Goal: Task Accomplishment & Management: Manage account settings

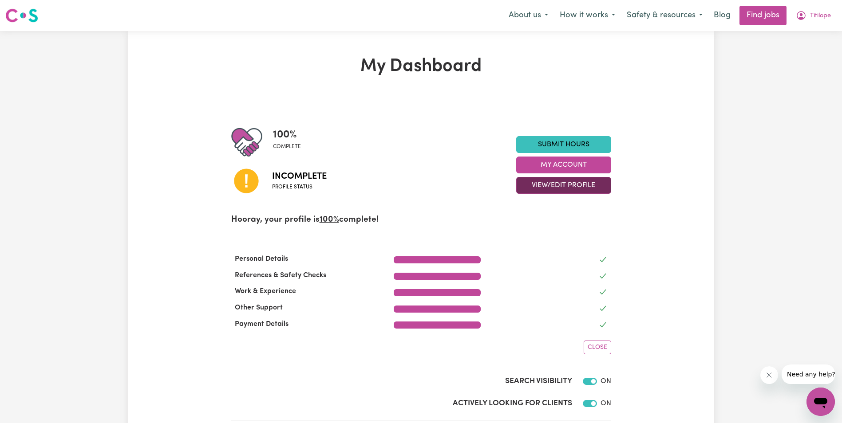
click at [570, 181] on button "View/Edit Profile" at bounding box center [563, 185] width 95 height 17
click at [547, 224] on link "Edit Profile" at bounding box center [557, 225] width 83 height 18
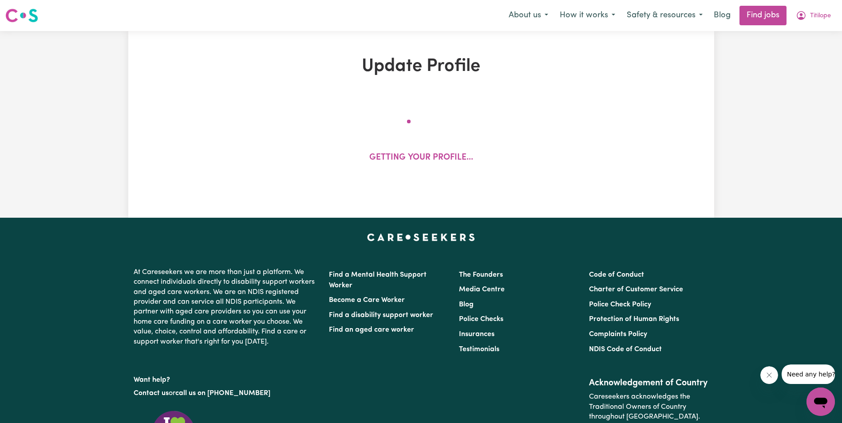
select select "[DEMOGRAPHIC_DATA]"
select select "[DEMOGRAPHIC_DATA] Citizen"
select select "Studying a healthcare related degree or qualification"
select select "115"
select select "162"
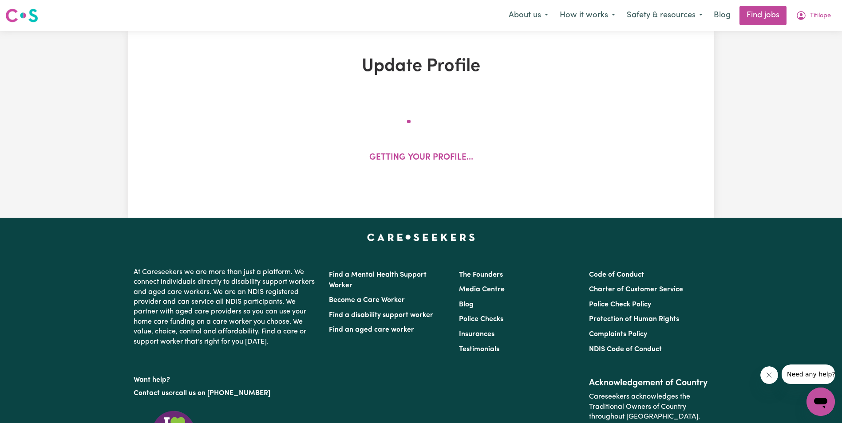
select select "162"
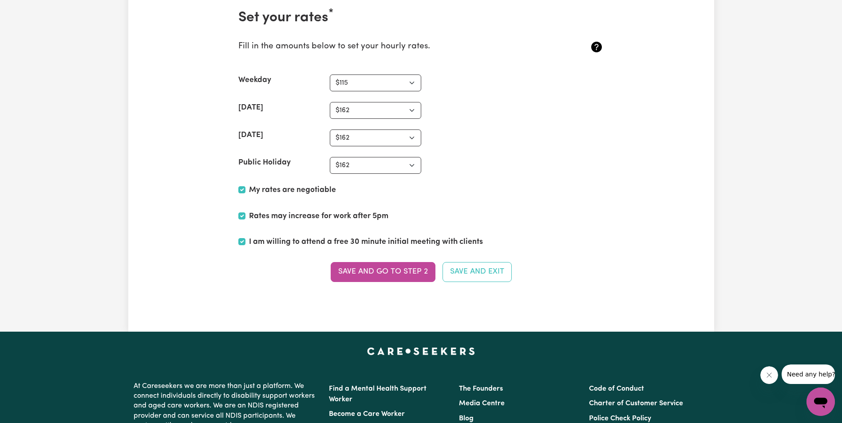
scroll to position [2218, 0]
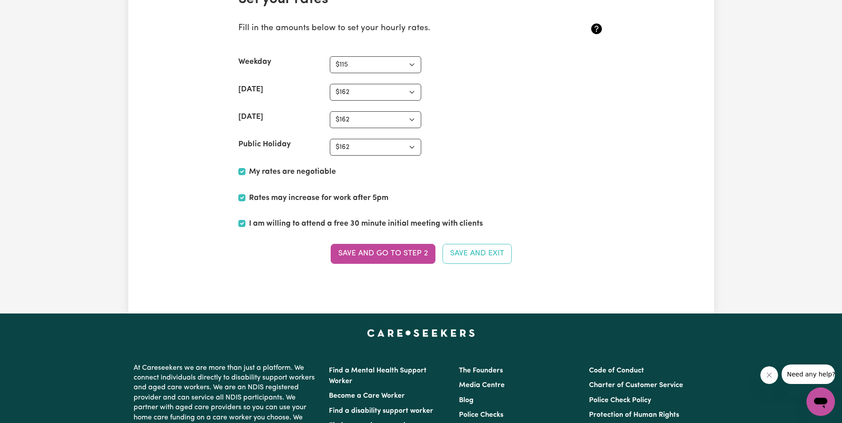
click at [369, 249] on button "Save and go to Step 2" at bounding box center [382, 254] width 105 height 20
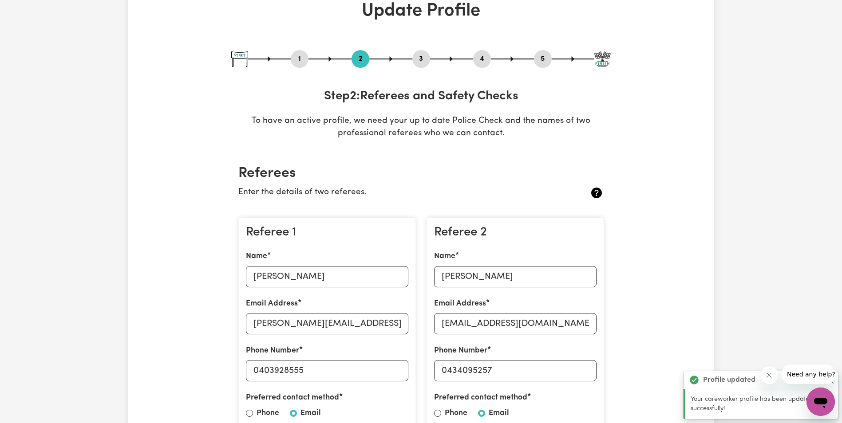
scroll to position [133, 0]
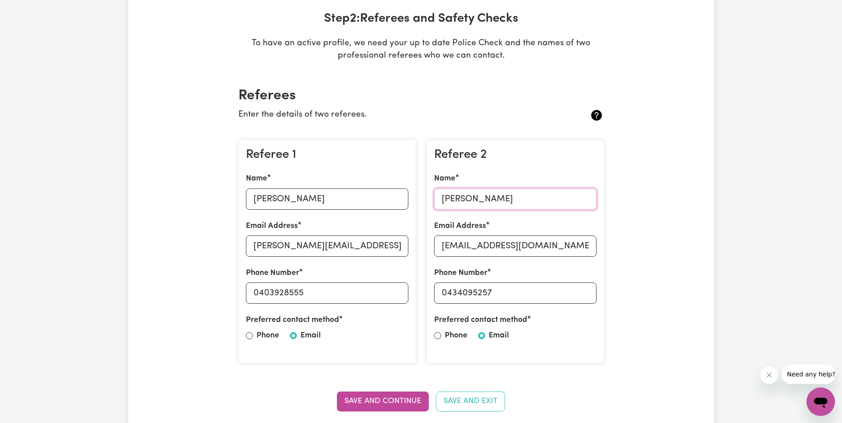
drag, startPoint x: 443, startPoint y: 199, endPoint x: 539, endPoint y: 202, distance: 96.3
click at [539, 202] on input "[PERSON_NAME]" at bounding box center [515, 199] width 162 height 21
type input "[PERSON_NAME]"
click at [503, 297] on input "0434095257" at bounding box center [515, 293] width 162 height 21
type input "0401541304"
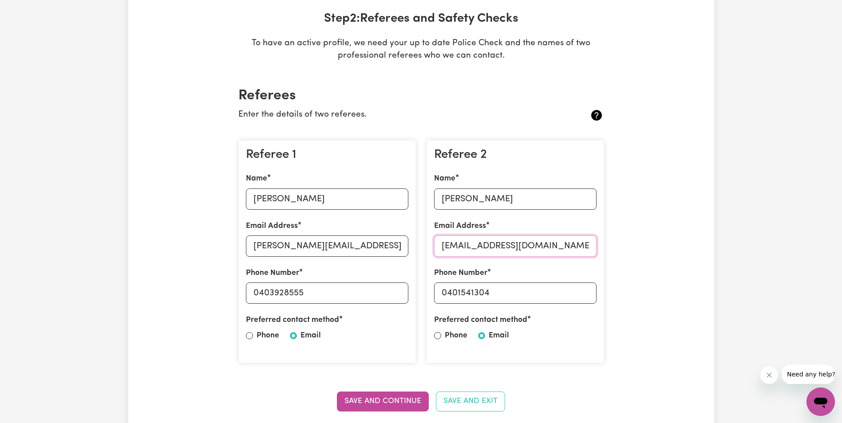
drag, startPoint x: 442, startPoint y: 247, endPoint x: 562, endPoint y: 246, distance: 120.2
click at [560, 247] on input "[EMAIL_ADDRESS][DOMAIN_NAME]" at bounding box center [515, 246] width 162 height 21
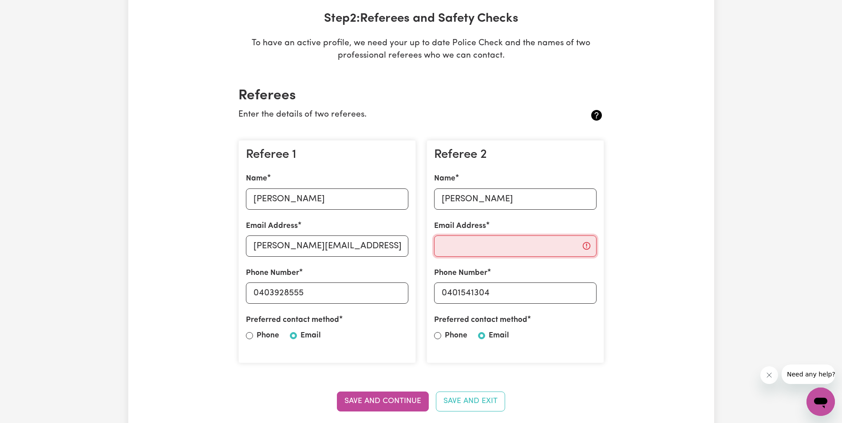
click at [451, 245] on input "Email Address" at bounding box center [515, 246] width 162 height 21
paste input "[PERSON_NAME][EMAIL_ADDRESS][DOMAIN_NAME]"
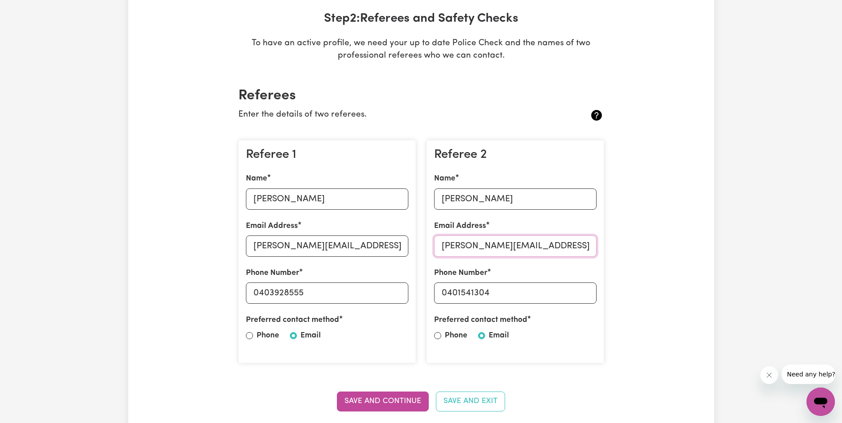
type input "[PERSON_NAME][EMAIL_ADDRESS][DOMAIN_NAME]"
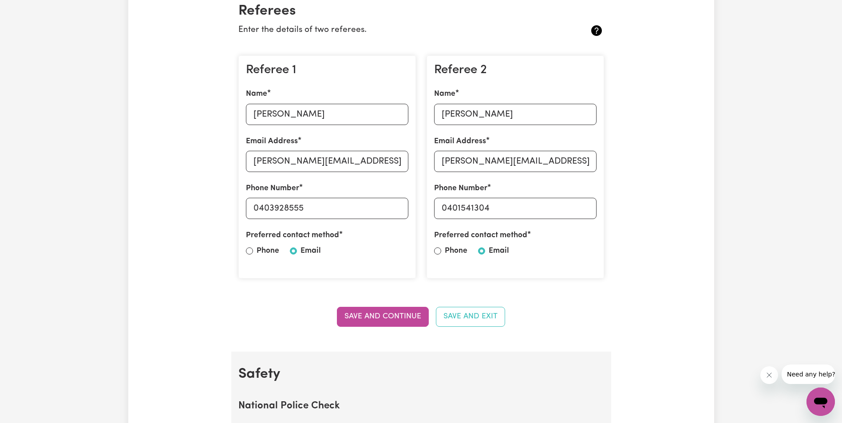
scroll to position [222, 0]
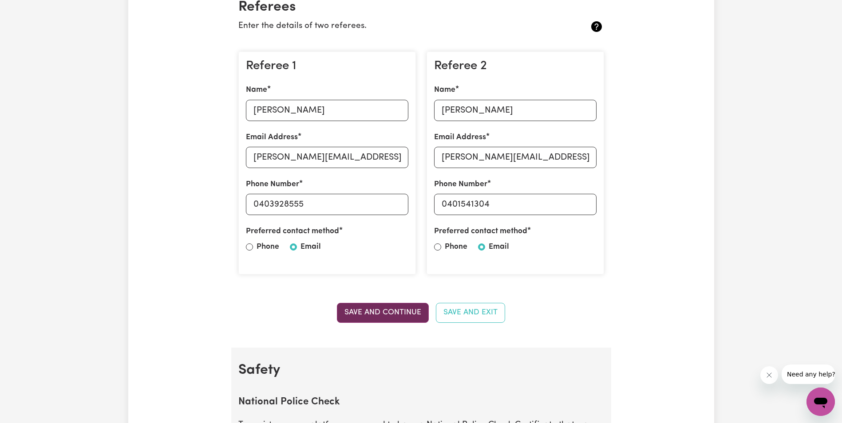
click at [389, 309] on button "Save and Continue" at bounding box center [383, 313] width 92 height 20
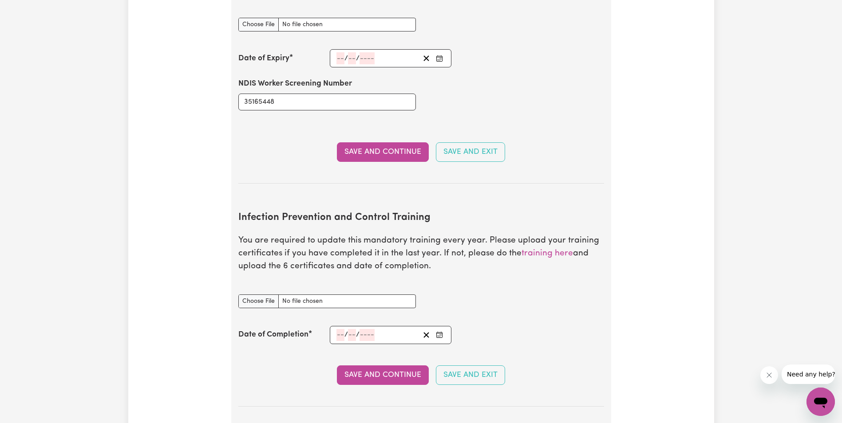
scroll to position [1279, 0]
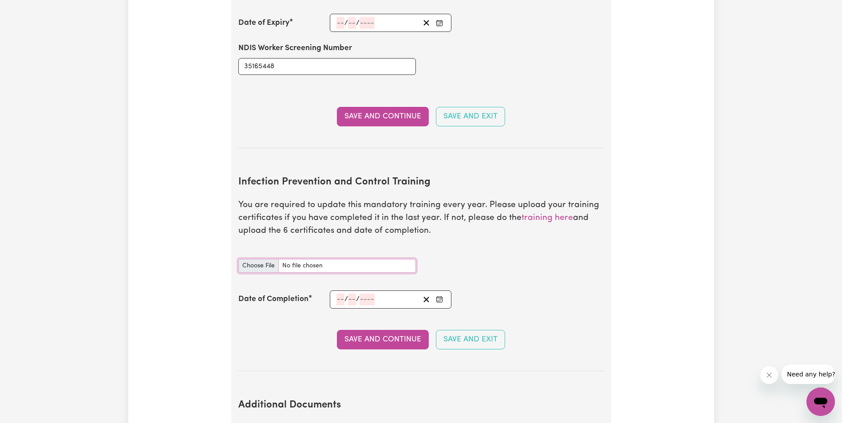
click at [265, 259] on input "Infection Prevention and Control Training document" at bounding box center [326, 266] width 177 height 14
type input "C:\fakepath\Chain of infection Titilope Oyadeyi.pdf"
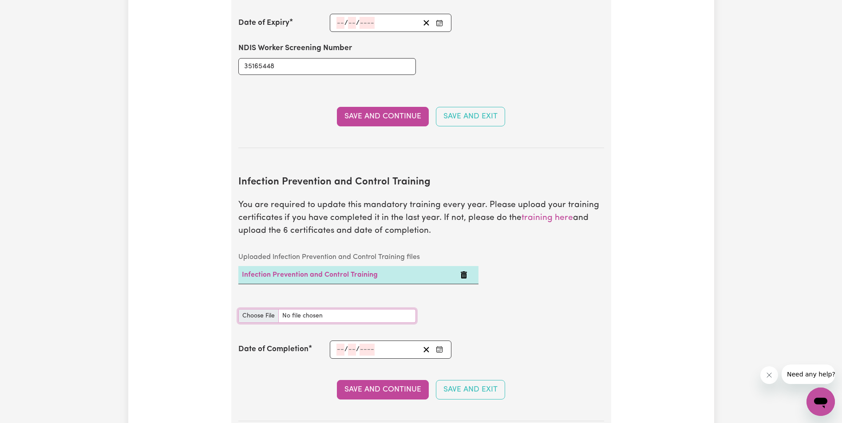
click at [254, 309] on input "Infection Prevention and Control Training document" at bounding box center [326, 316] width 177 height 14
type input "C:\fakepath\Hand Hygiene Titilope Oyadeyi.pdf"
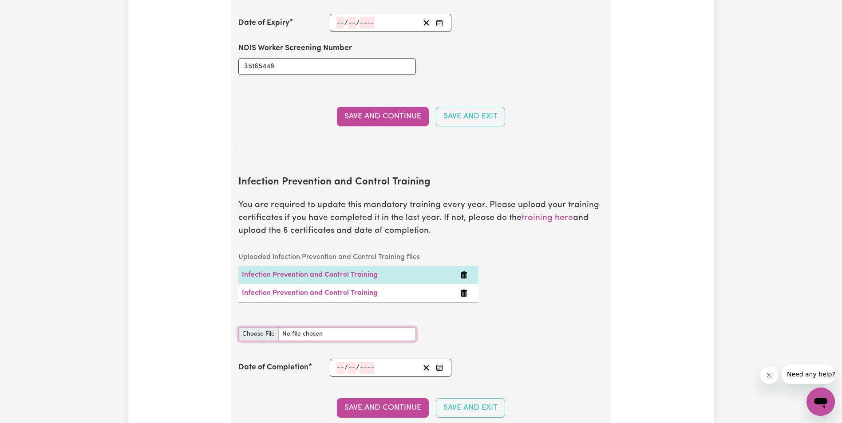
click at [258, 327] on input "Infection Prevention and Control Training document" at bounding box center [326, 334] width 177 height 14
type input "C:\fakepath\PPE Titilope Oyadeyi.pdf"
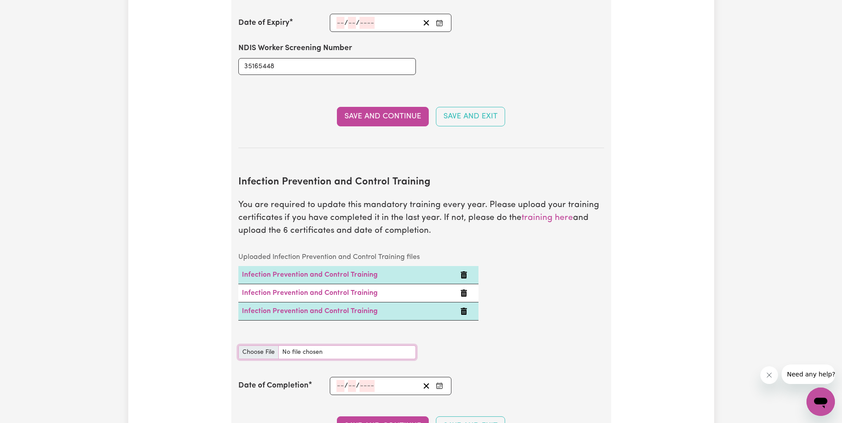
click at [257, 346] on input "Infection Prevention and Control Training document" at bounding box center [326, 353] width 177 height 14
type input "C:\fakepath\Cleaning Titilope Oyadeyi.pdf"
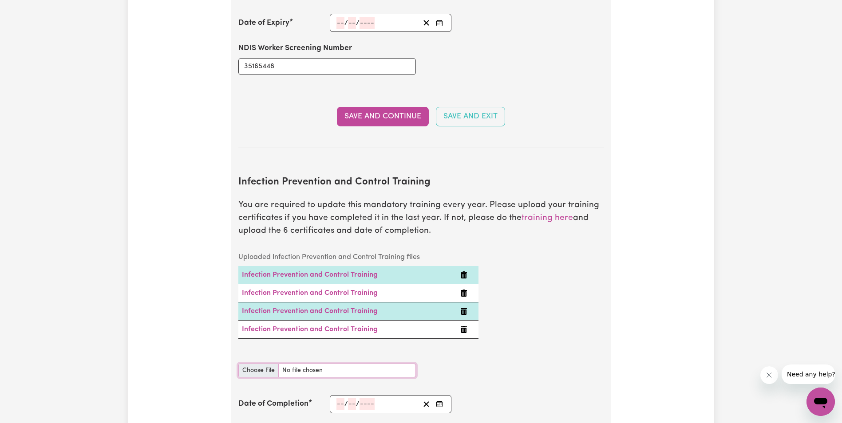
click at [259, 364] on input "Infection Prevention and Control Training document" at bounding box center [326, 371] width 177 height 14
type input "C:\fakepath\Waste Titilope Oyadeyi.pdf"
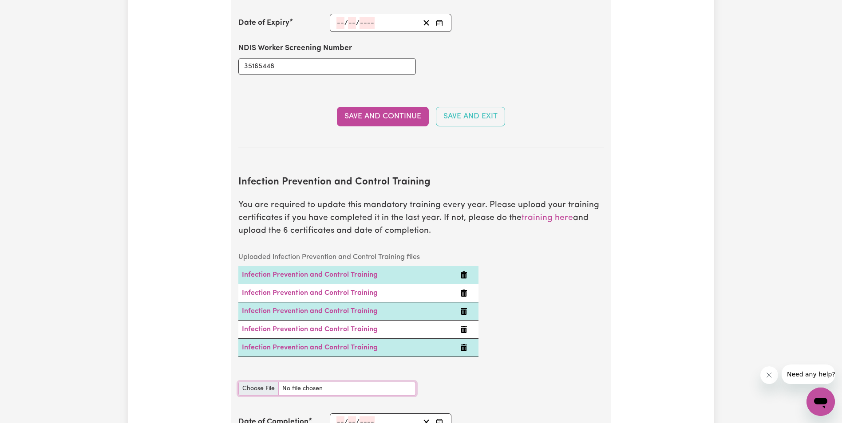
click at [253, 382] on input "Infection Prevention and Control Training document" at bounding box center [326, 389] width 177 height 14
type input "C:\fakepath\Outbreak Titilope Oyadeyi.pdf"
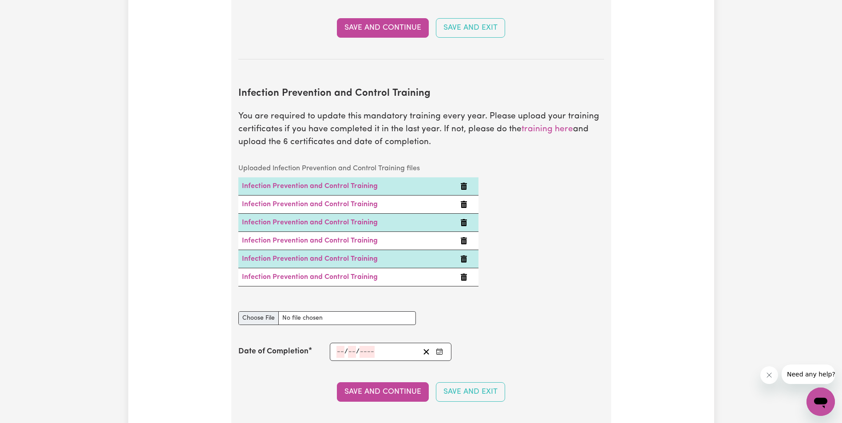
scroll to position [1457, 0]
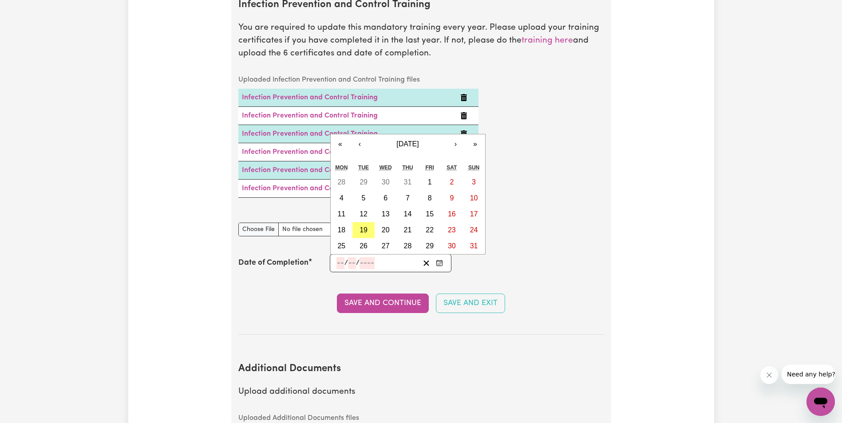
click at [340, 257] on input "number" at bounding box center [340, 263] width 8 height 12
click at [361, 226] on abbr "19" at bounding box center [363, 230] width 8 height 8
type input "[DATE]"
type input "19"
type input "8"
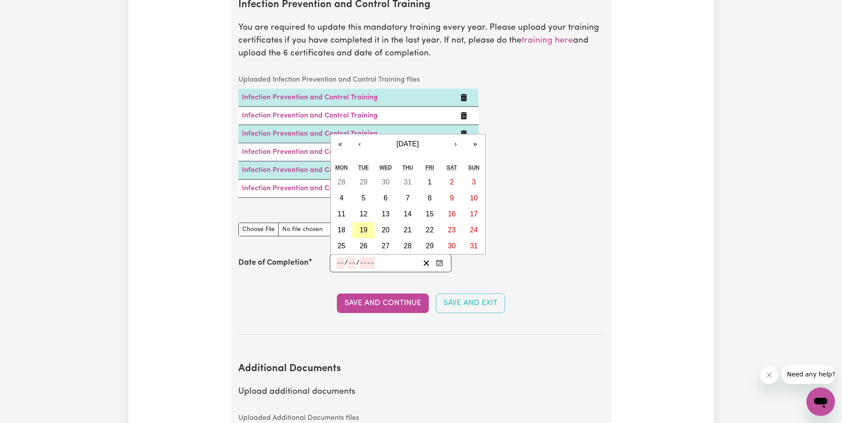
type input "2025"
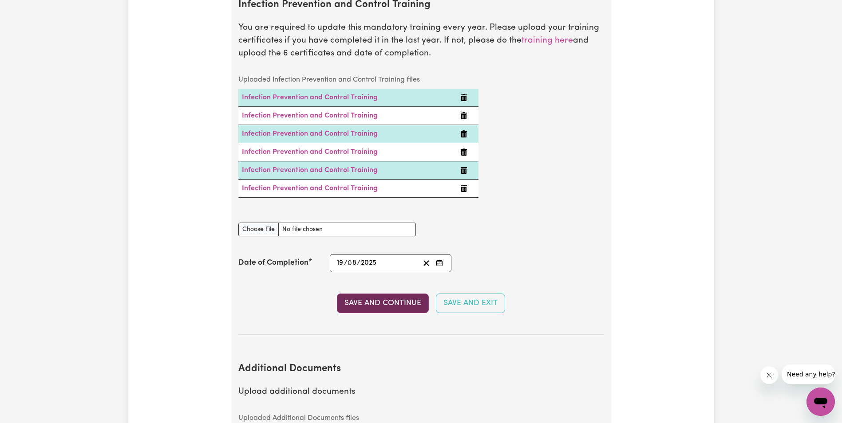
click at [378, 294] on button "Save and Continue" at bounding box center [383, 304] width 92 height 20
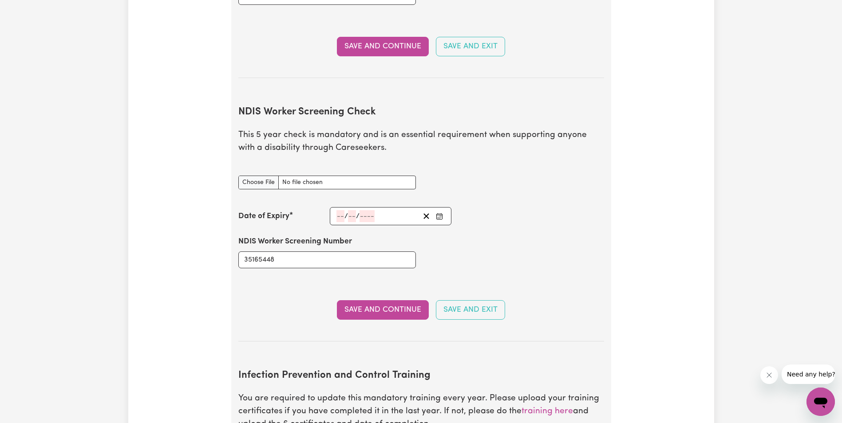
scroll to position [1083, 0]
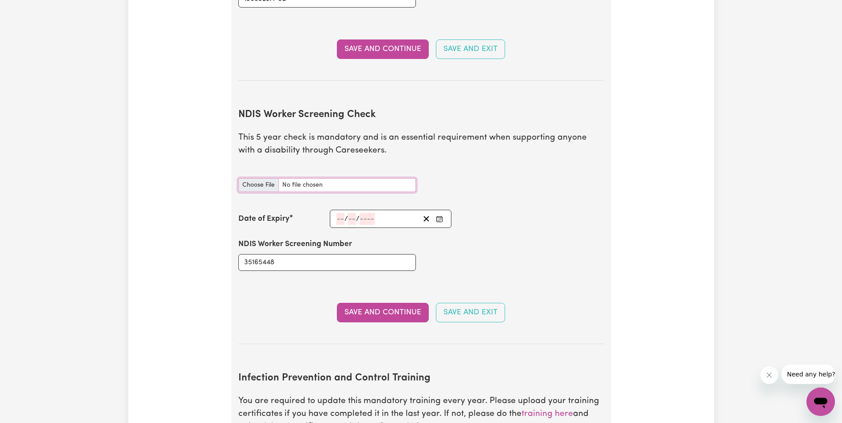
click at [263, 178] on input "NDIS Worker Screening Check document" at bounding box center [326, 185] width 177 height 14
click at [259, 178] on input "NDIS Worker Screening Check document" at bounding box center [326, 185] width 177 height 14
type input "C:\fakepath\NDIS SCREENING NUMBER TITILOPE OYADEYI.png"
click at [362, 178] on input "NDIS Worker Screening Check document" at bounding box center [326, 185] width 177 height 14
click at [541, 210] on div "Date of Expiry / /" at bounding box center [421, 219] width 366 height 18
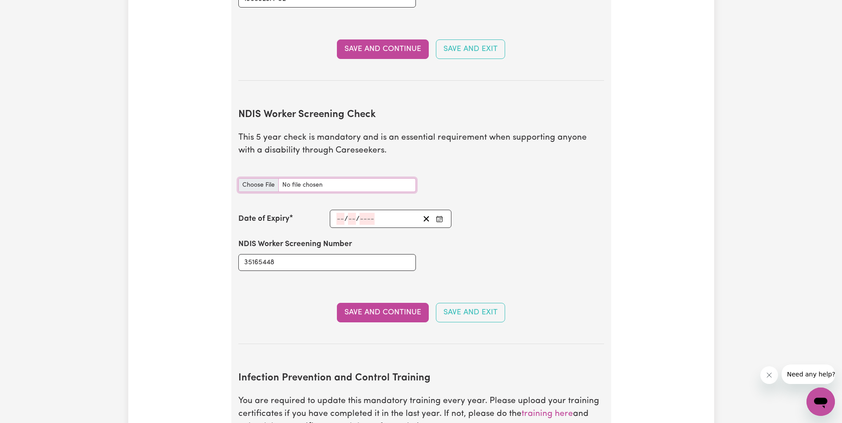
click at [252, 178] on input "NDIS Worker Screening Check document" at bounding box center [326, 185] width 177 height 14
click at [257, 178] on input "NDIS Worker Screening Check document" at bounding box center [326, 185] width 177 height 14
click at [263, 178] on input "NDIS Worker Screening Check document" at bounding box center [326, 185] width 177 height 14
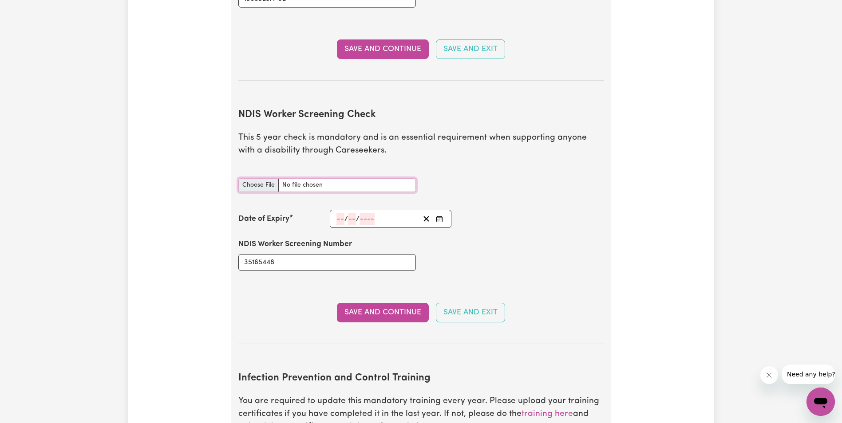
type input "C:\fakepath\NDIS WORKER SCREENING TITILOPE (1).pdf"
click at [337, 213] on input "number" at bounding box center [340, 219] width 8 height 12
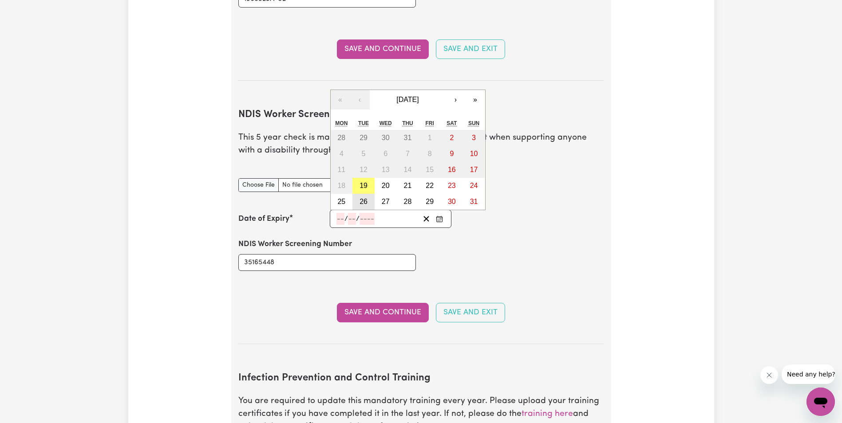
click at [363, 198] on abbr "26" at bounding box center [363, 202] width 8 height 8
type input "[DATE]"
type input "26"
type input "8"
type input "2025"
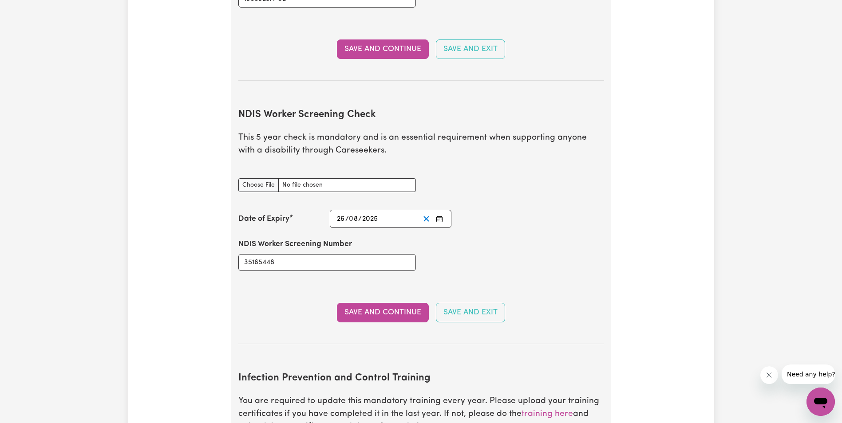
click at [423, 215] on icon "Clear date" at bounding box center [426, 219] width 8 height 8
click at [342, 213] on input "number" at bounding box center [340, 219] width 8 height 12
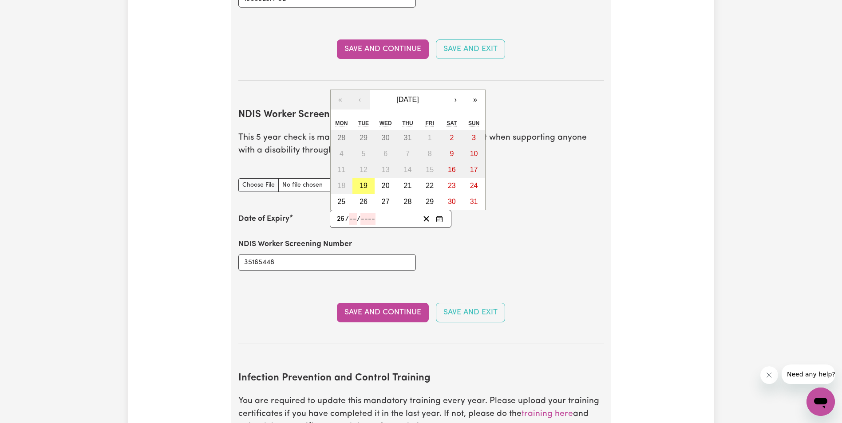
type input "26"
type input "05"
type input "2021"
click at [528, 246] on div "NDIS Worker Screening Number 35165448" at bounding box center [421, 254] width 376 height 53
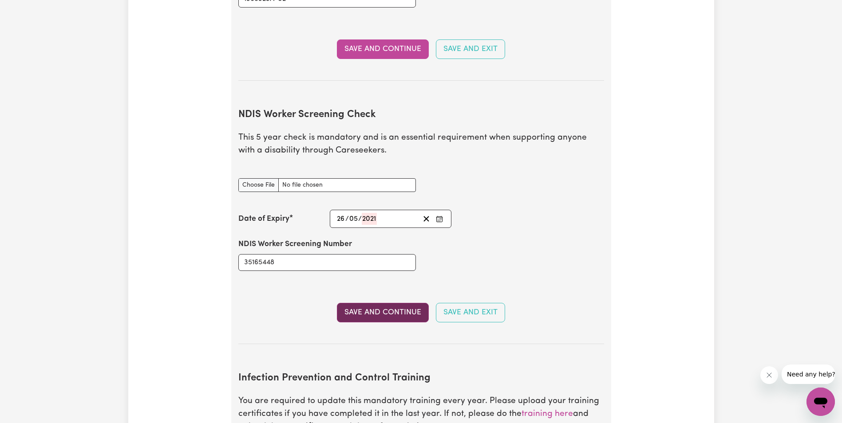
click at [396, 303] on button "Save and Continue" at bounding box center [383, 313] width 92 height 20
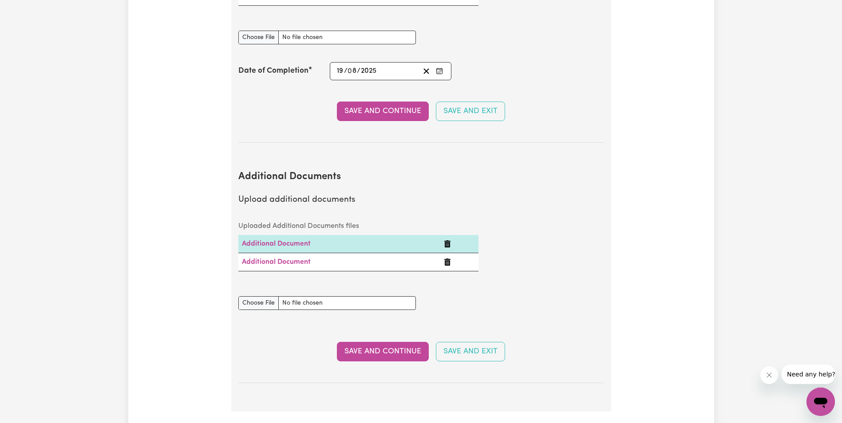
scroll to position [1784, 0]
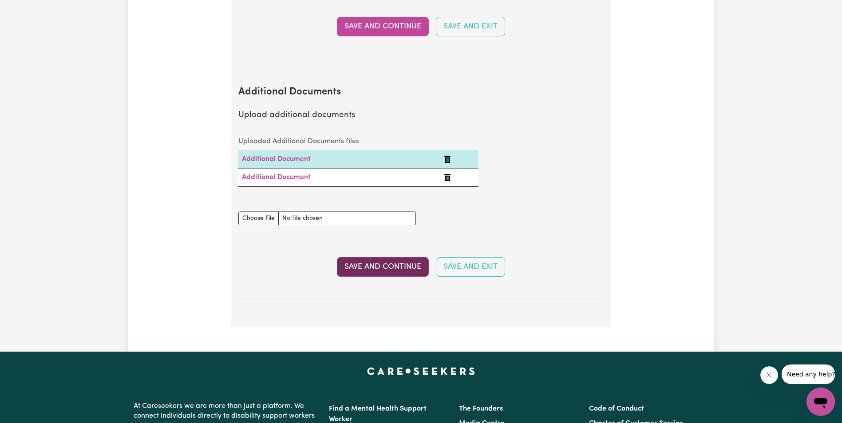
click at [377, 257] on button "Save and Continue" at bounding box center [383, 267] width 92 height 20
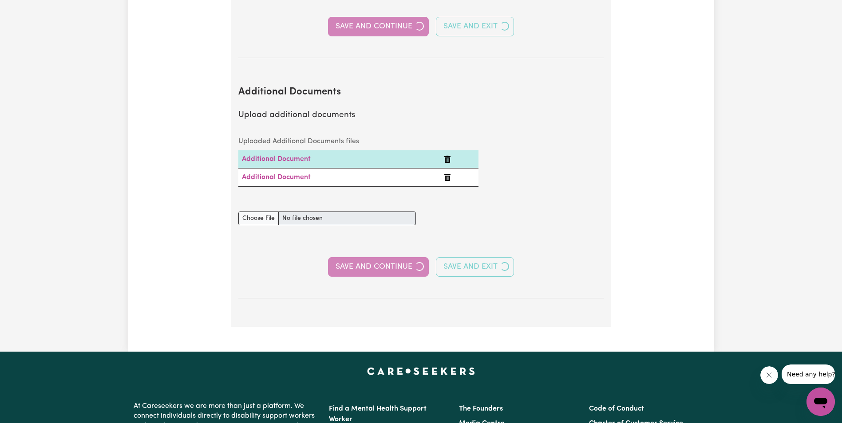
select select "2020"
select select "2011"
select select "2012"
select select "2016"
select select "2017"
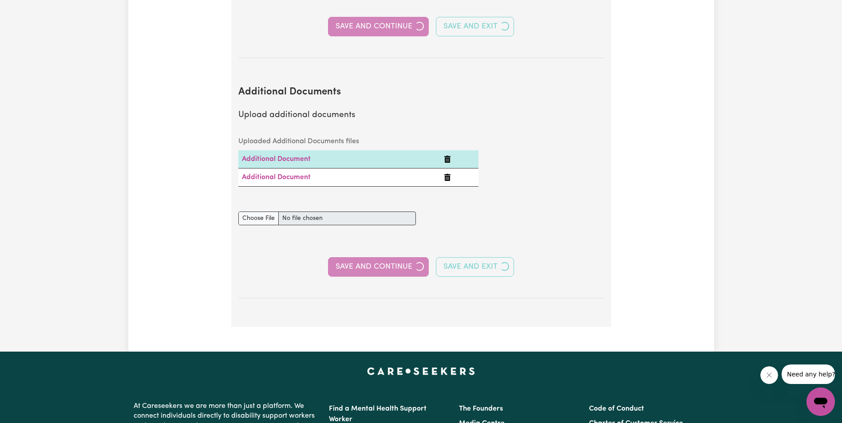
select select "2011"
select select "2014"
select select "2012"
select select "2013"
select select "2015"
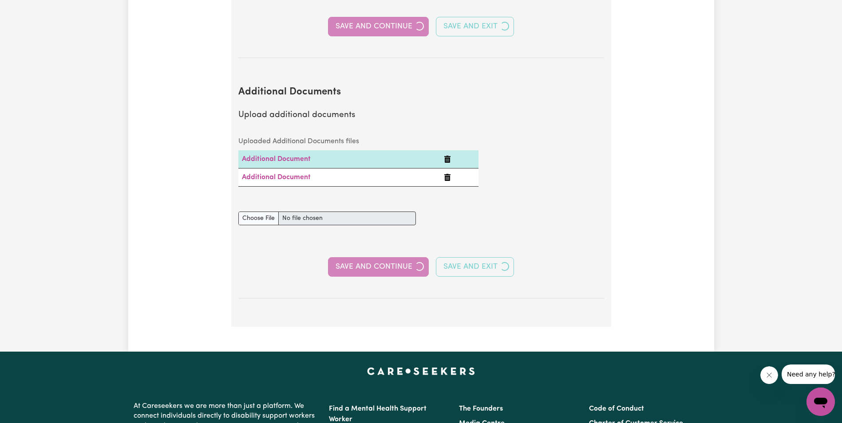
select select "2019"
select select "2009"
select select "2011"
select select "Certificate III (Individual Support)"
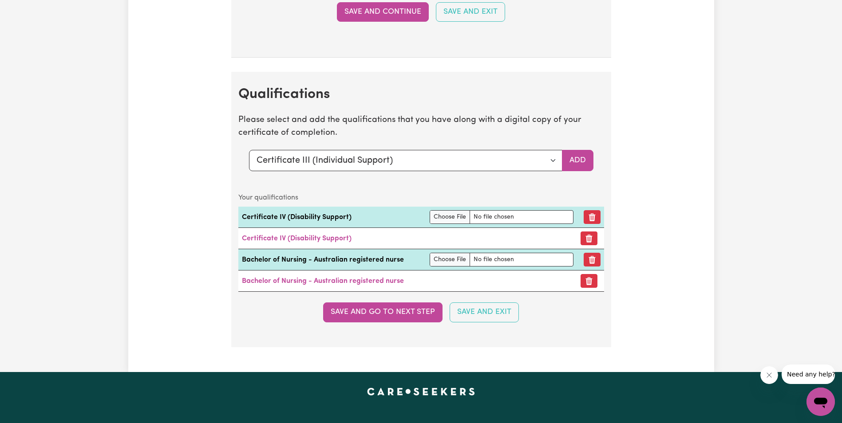
scroll to position [2928, 0]
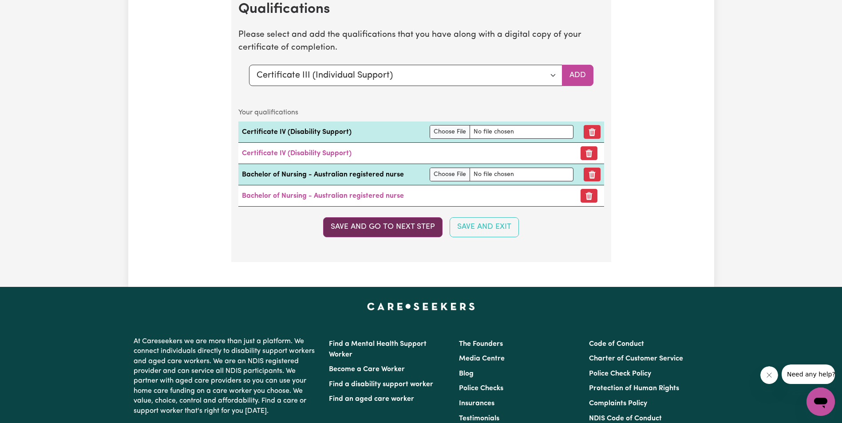
click at [382, 225] on button "Save and go to next step" at bounding box center [382, 227] width 119 height 20
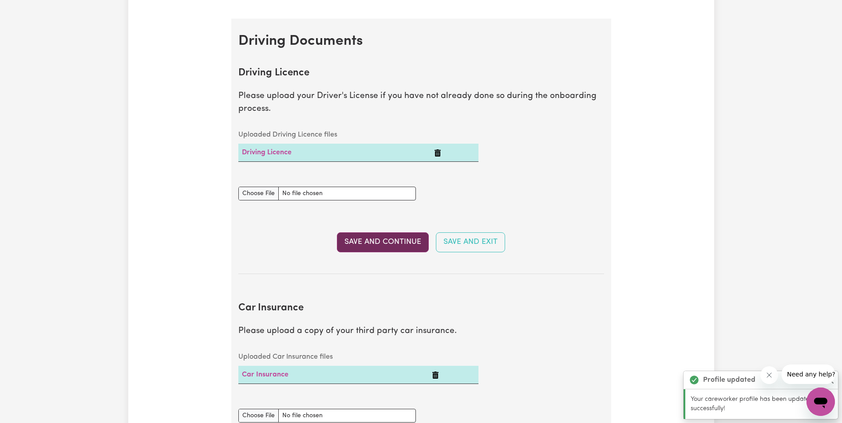
scroll to position [355, 0]
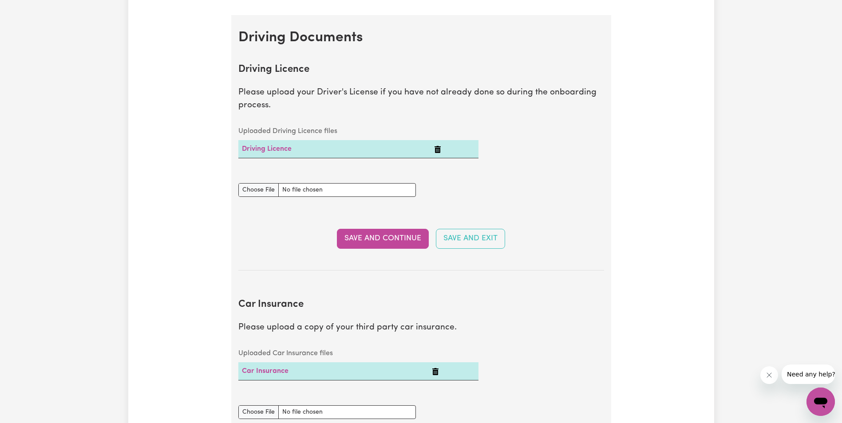
click at [439, 148] on icon "Delete Driving Licence" at bounding box center [437, 149] width 6 height 7
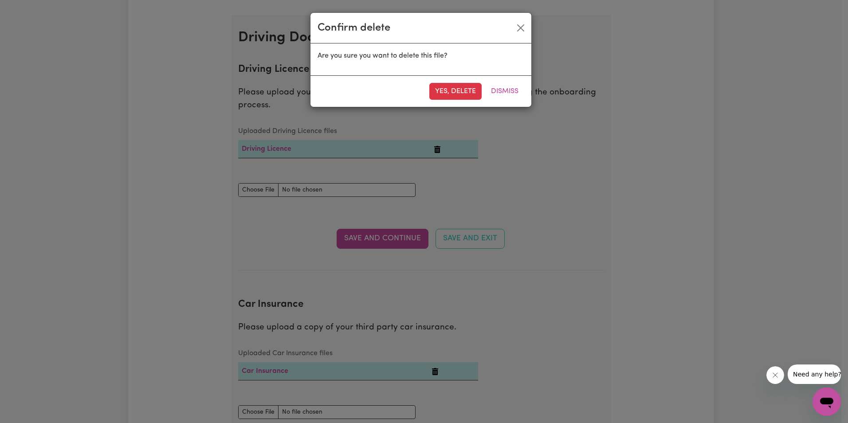
click at [532, 142] on div "Confirm delete Are you sure you want to delete this file? Yes, delete Dismiss" at bounding box center [424, 211] width 848 height 423
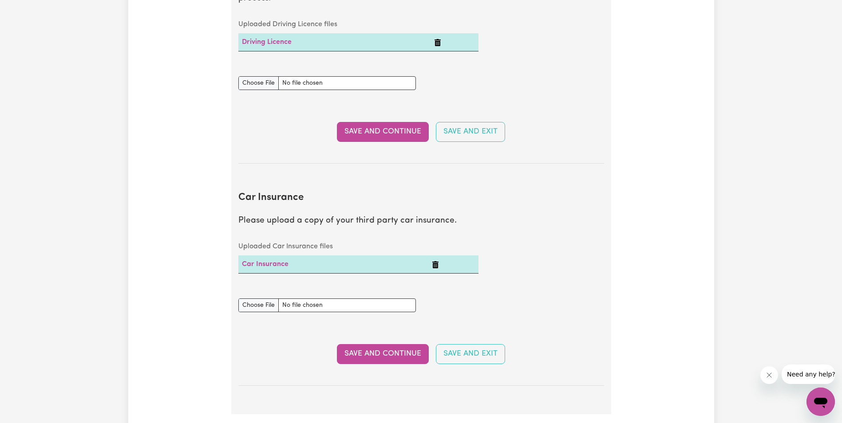
scroll to position [488, 0]
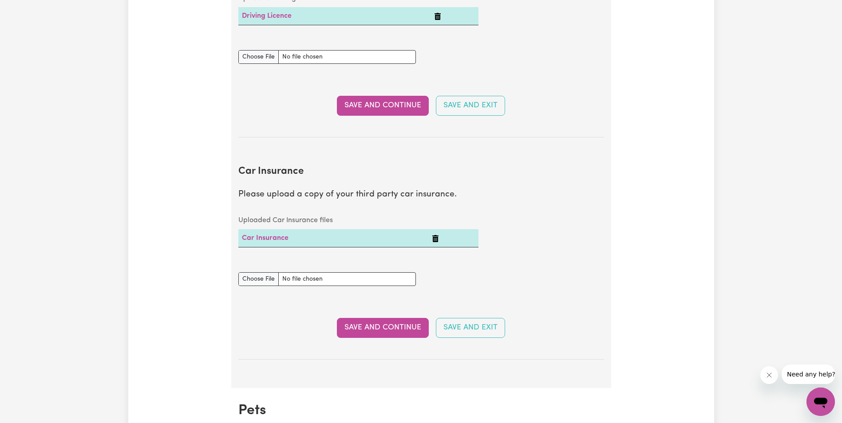
click at [435, 239] on icon "Delete Car Insurance" at bounding box center [435, 238] width 7 height 7
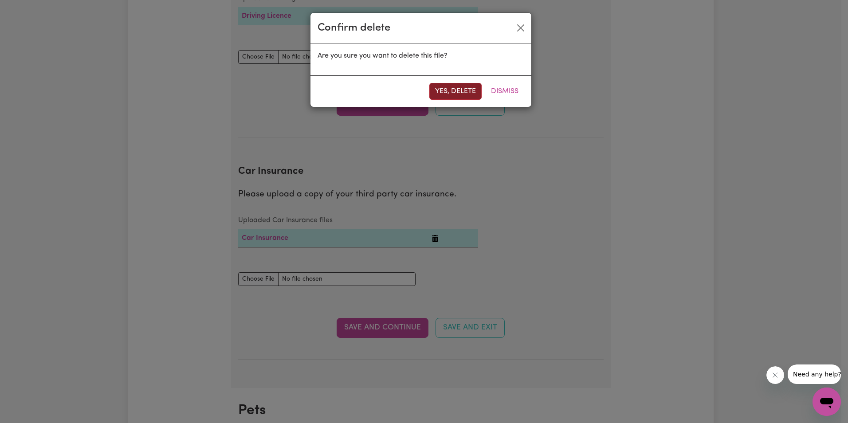
click at [445, 89] on button "Yes, delete" at bounding box center [455, 91] width 52 height 17
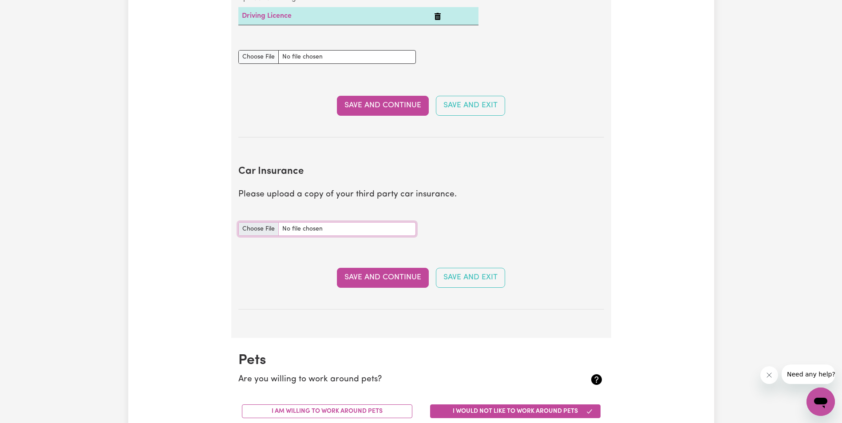
click at [258, 227] on input "Car Insurance document" at bounding box center [326, 229] width 177 height 14
click at [260, 226] on input "Car Insurance document" at bounding box center [326, 229] width 177 height 14
type input "C:\fakepath\VehicleRegistrationEnquiry (3).pdf"
click at [388, 276] on button "Save and Continue" at bounding box center [383, 278] width 92 height 20
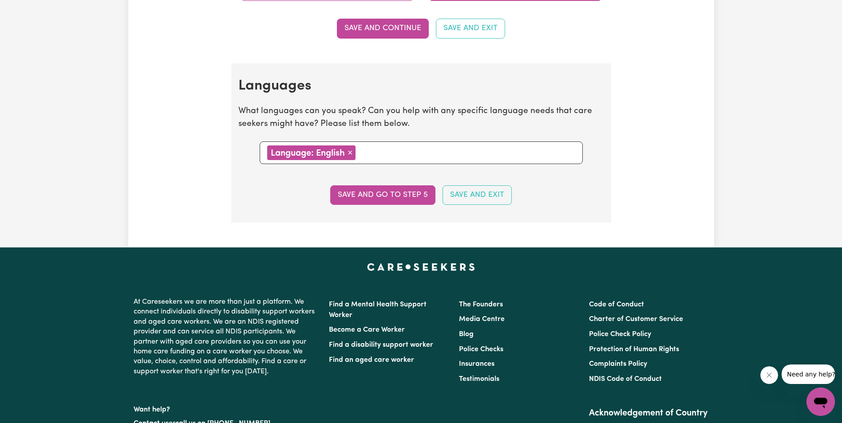
scroll to position [959, 0]
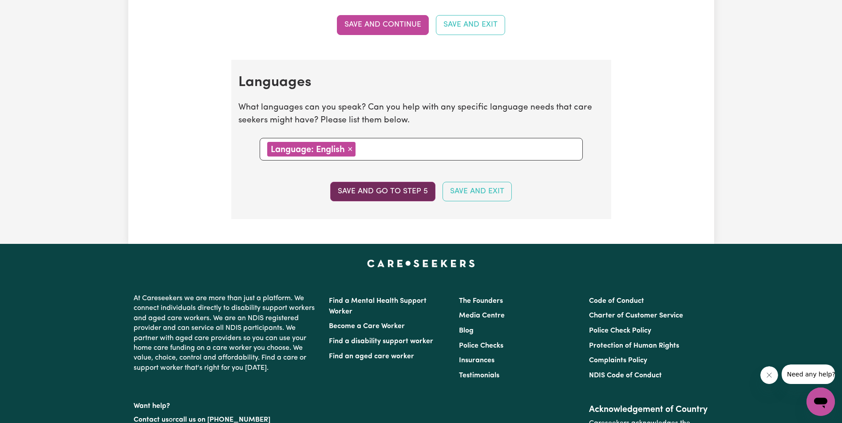
click at [384, 188] on button "Save and go to step 5" at bounding box center [382, 192] width 105 height 20
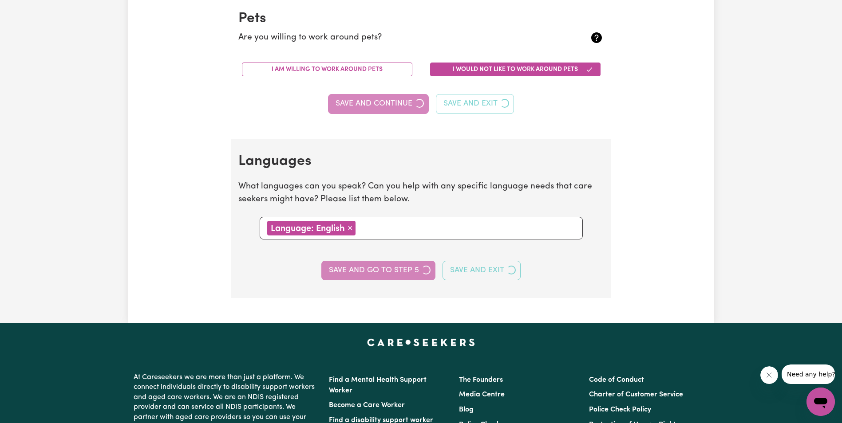
select select "I am providing services by being employed by an organisation"
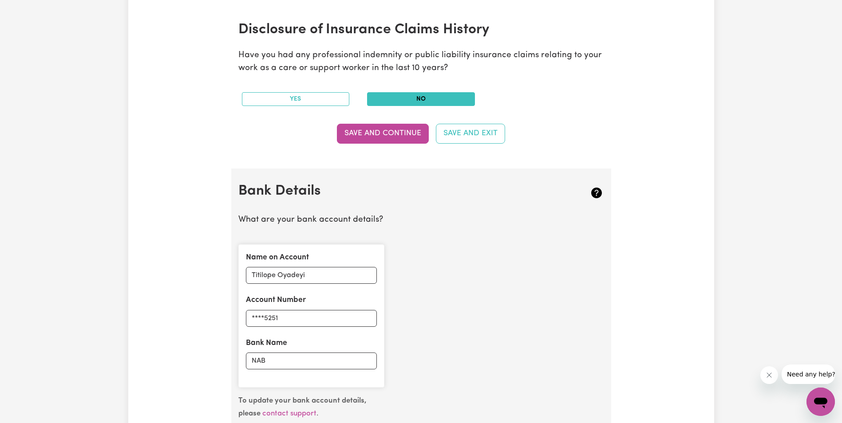
scroll to position [710, 0]
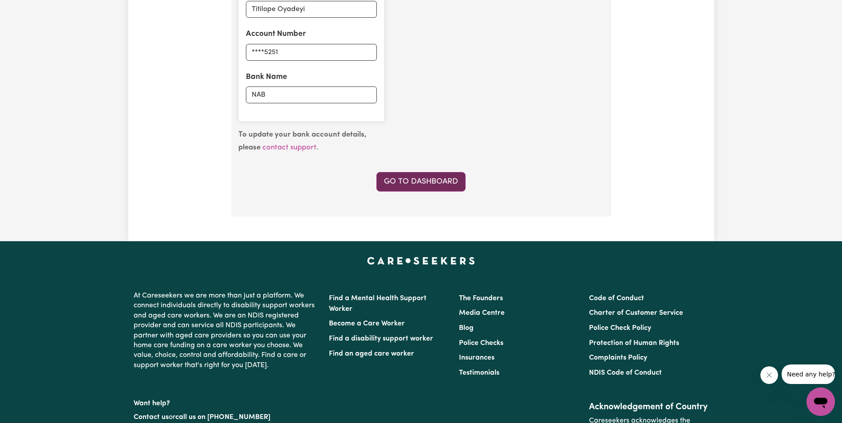
click at [419, 178] on link "Go to Dashboard" at bounding box center [420, 182] width 89 height 20
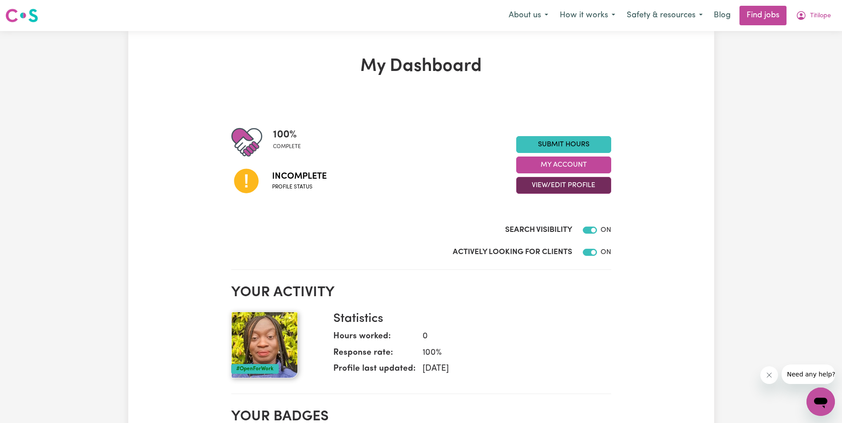
click at [551, 183] on button "View/Edit Profile" at bounding box center [563, 185] width 95 height 17
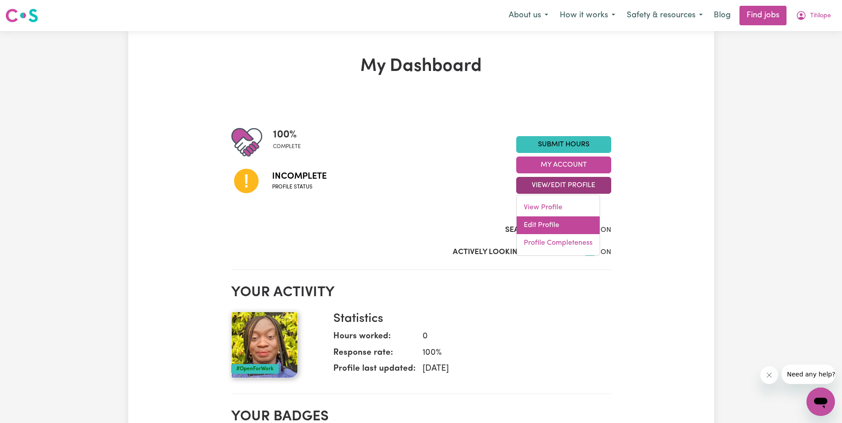
click at [547, 221] on link "Edit Profile" at bounding box center [557, 225] width 83 height 18
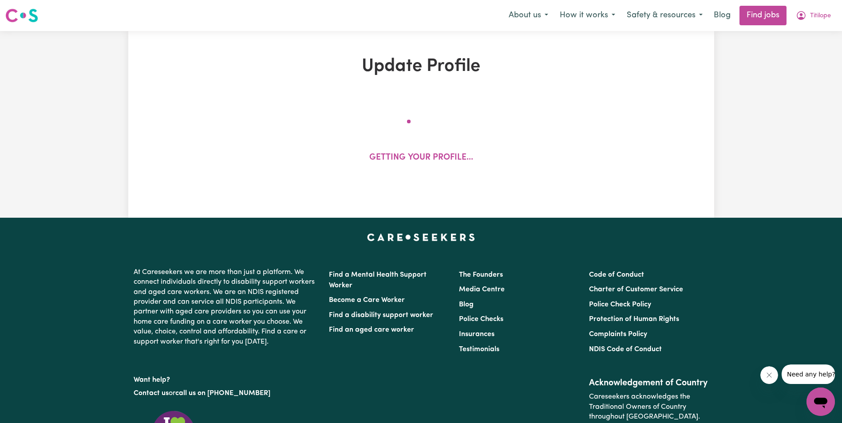
select select "[DEMOGRAPHIC_DATA]"
select select "[DEMOGRAPHIC_DATA] Citizen"
select select "Studying a healthcare related degree or qualification"
select select "115"
select select "162"
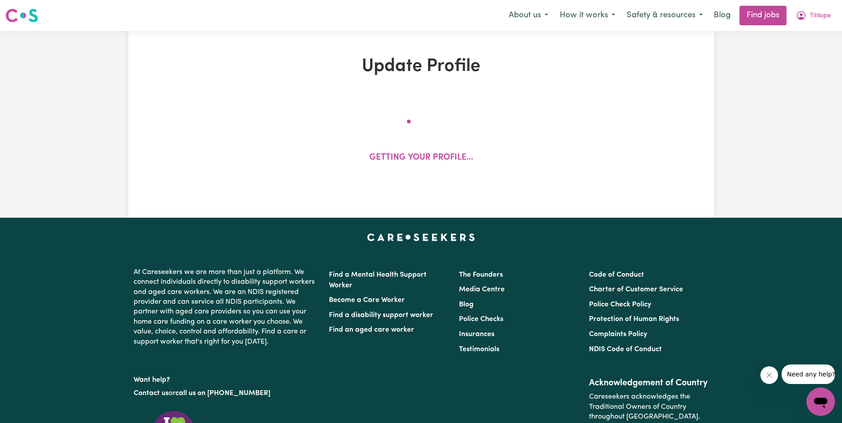
select select "162"
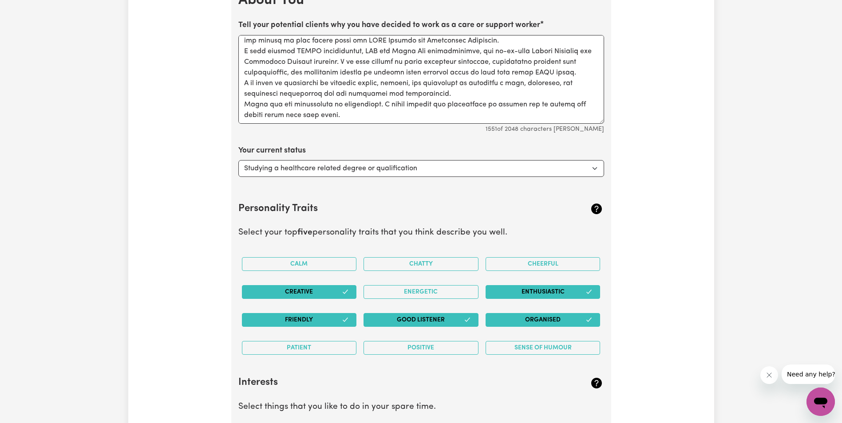
scroll to position [1375, 0]
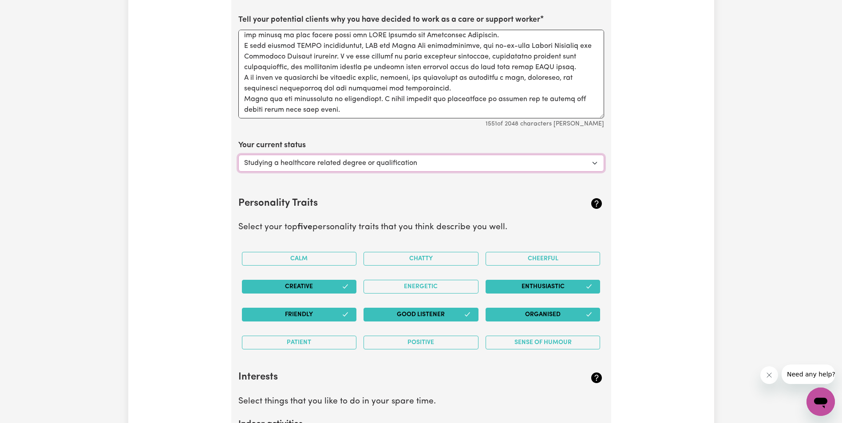
click at [593, 160] on select "Select... Studying a healthcare related degree or qualification Studying a non-…" at bounding box center [421, 163] width 366 height 17
select select "Looking for extra work to fill my week and/or weekends"
click at [238, 155] on select "Select... Studying a healthcare related degree or qualification Studying a non-…" at bounding box center [421, 163] width 366 height 17
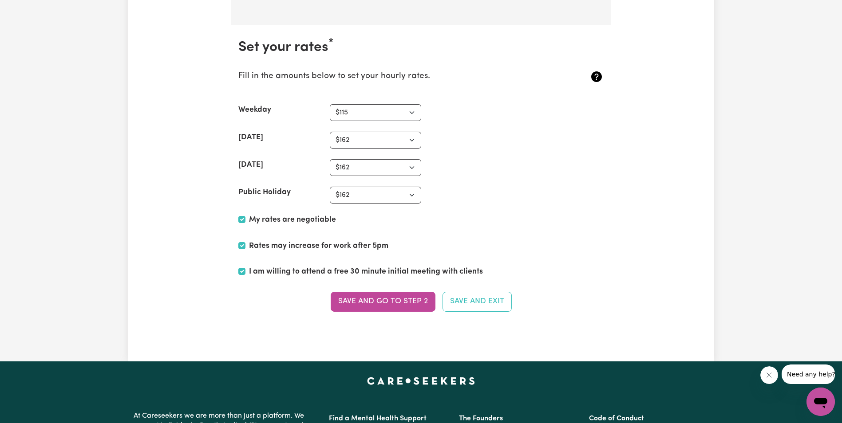
scroll to position [2174, 0]
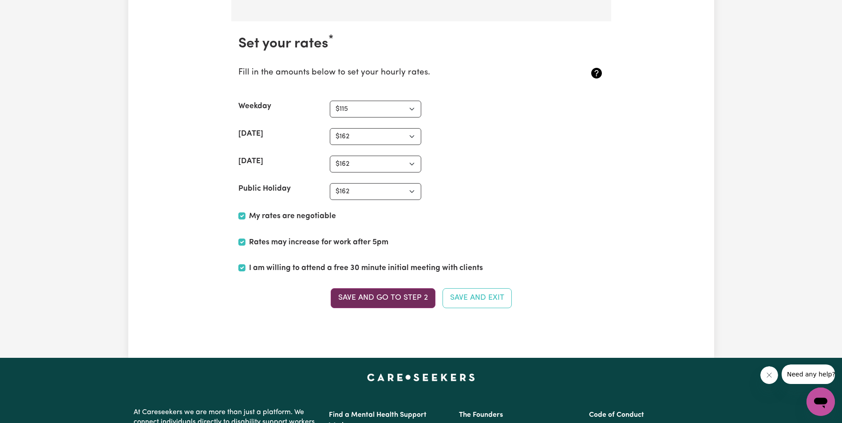
click at [408, 298] on button "Save and go to Step 2" at bounding box center [382, 298] width 105 height 20
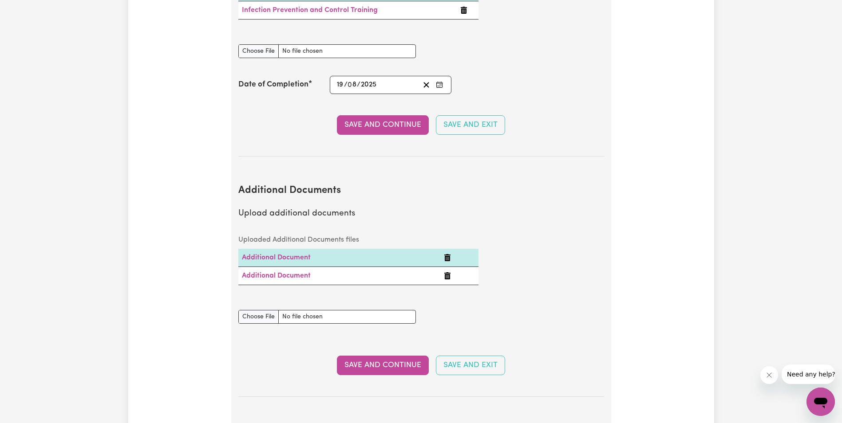
scroll to position [1686, 0]
click at [298, 254] on link "Additional Document" at bounding box center [276, 257] width 69 height 7
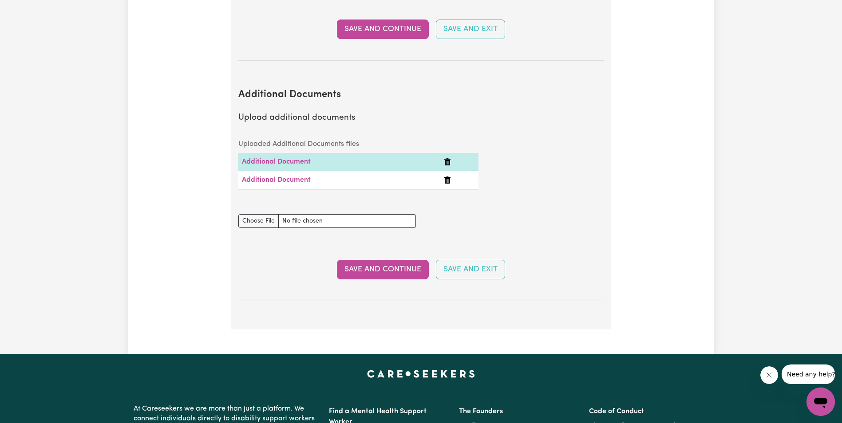
scroll to position [1819, 0]
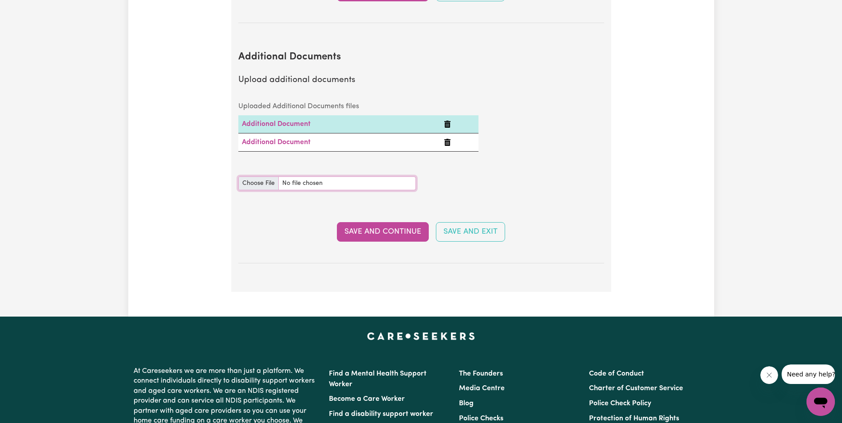
click at [265, 177] on input "Additional Documents document" at bounding box center [326, 184] width 177 height 14
click at [262, 177] on input "Additional Documents document" at bounding box center [326, 184] width 177 height 14
type input "C:\fakepath\PASPORT TITILOPE OYADEYI.pdf"
click at [389, 222] on button "Save and Continue" at bounding box center [383, 232] width 92 height 20
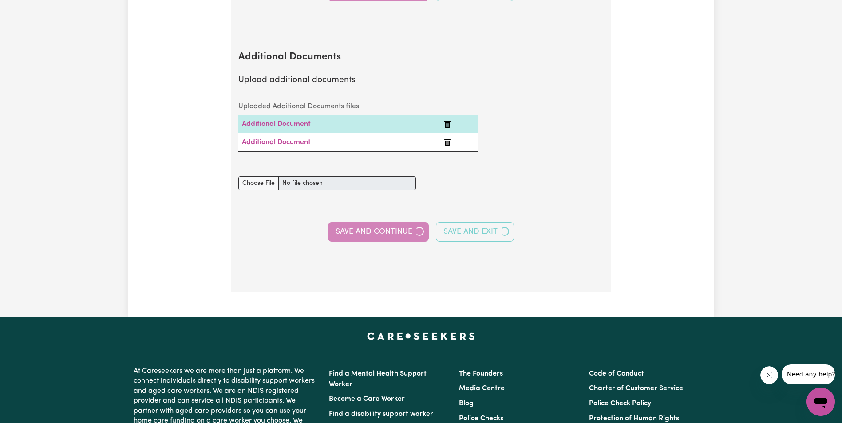
select select "2020"
select select "2011"
select select "2012"
select select "2016"
select select "2017"
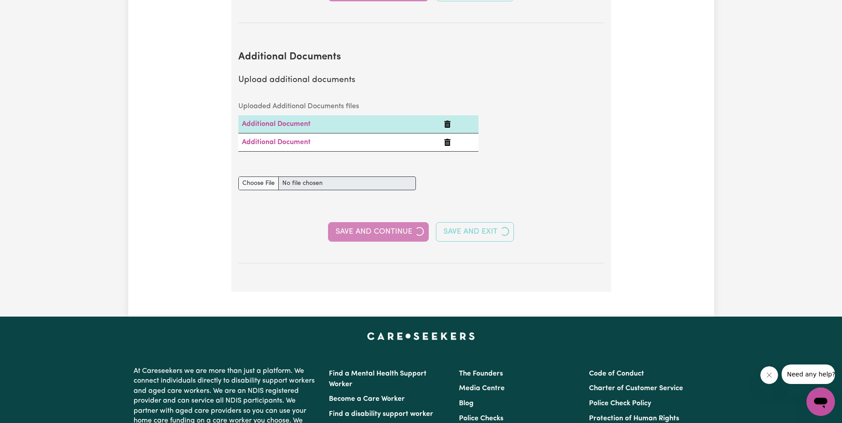
select select "2011"
select select "2014"
select select "2012"
select select "2013"
select select "2015"
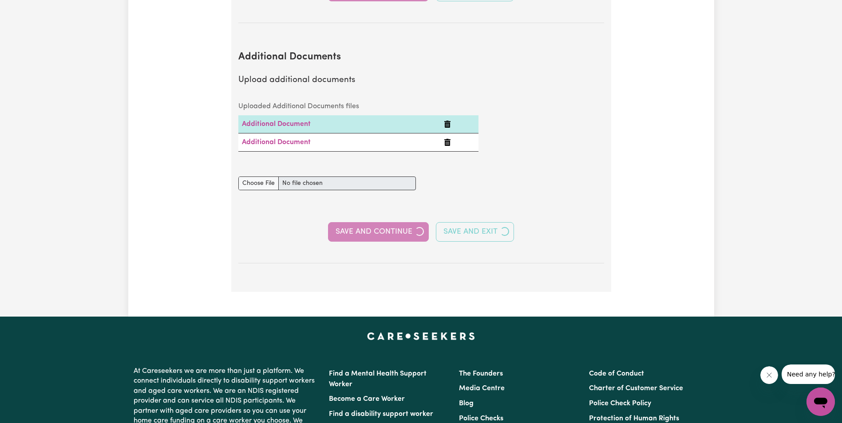
select select "2019"
select select "2009"
select select "2011"
select select "Certificate III (Individual Support)"
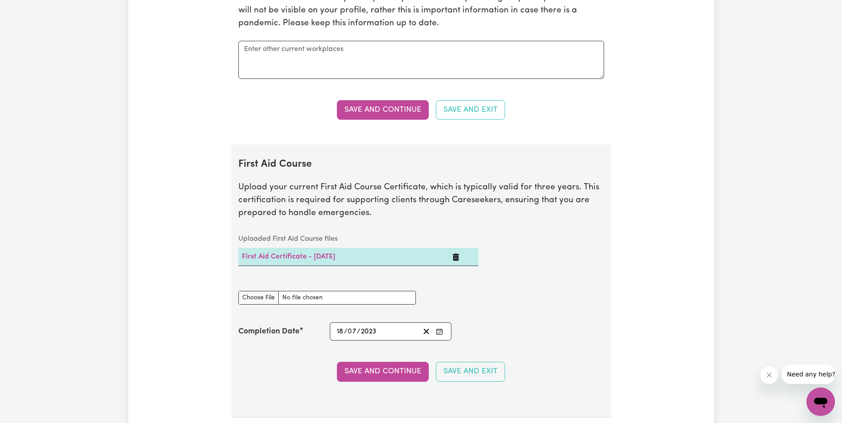
scroll to position [2218, 0]
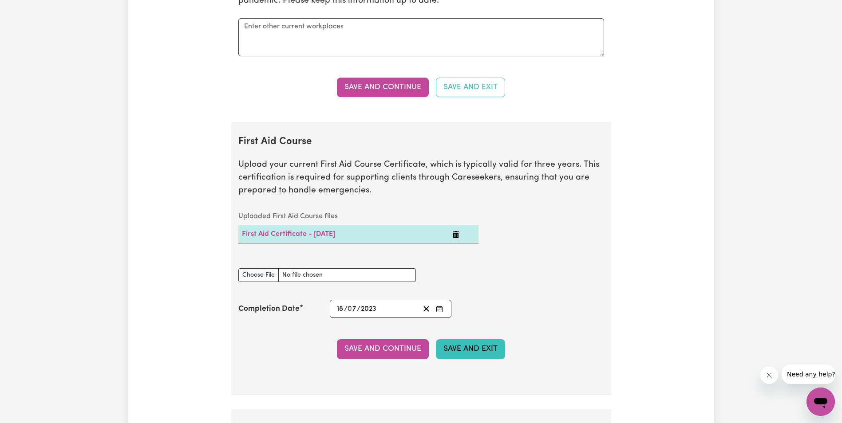
click at [476, 344] on button "Save and Exit" at bounding box center [470, 349] width 69 height 20
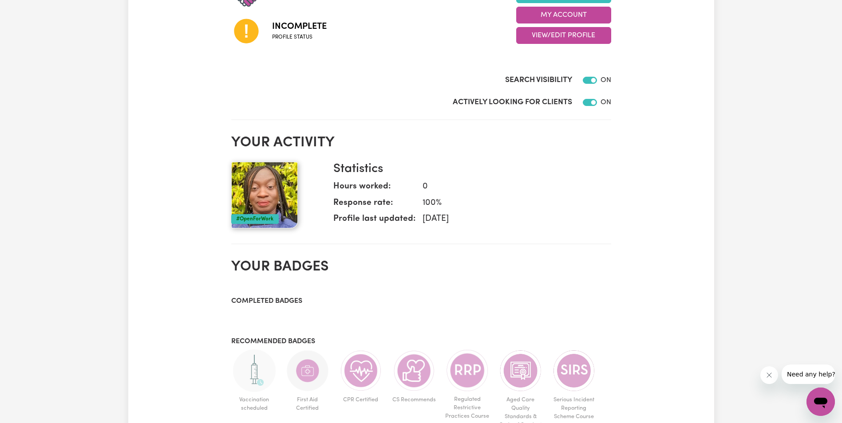
scroll to position [146, 0]
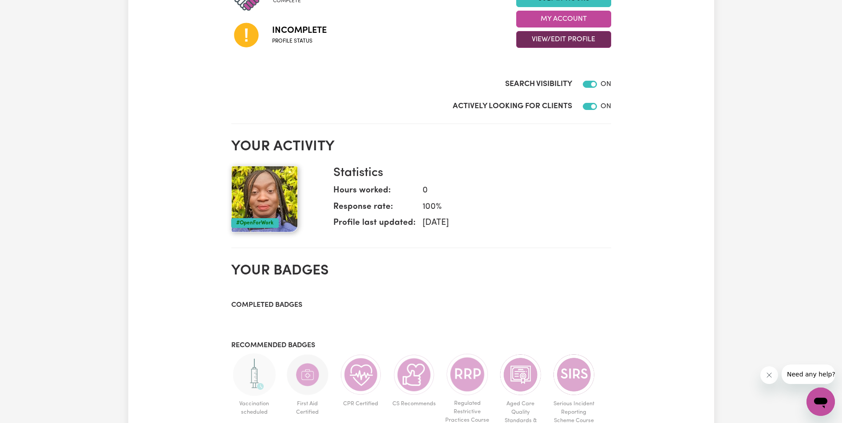
click at [566, 37] on button "View/Edit Profile" at bounding box center [563, 39] width 95 height 17
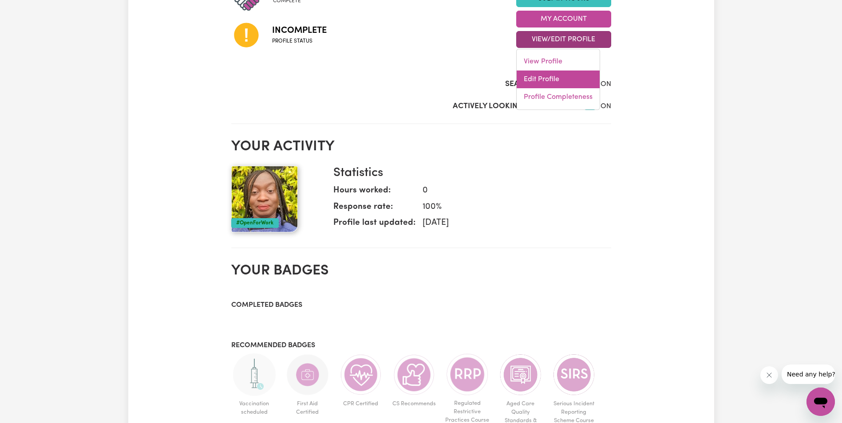
click at [542, 78] on link "Edit Profile" at bounding box center [557, 80] width 83 height 18
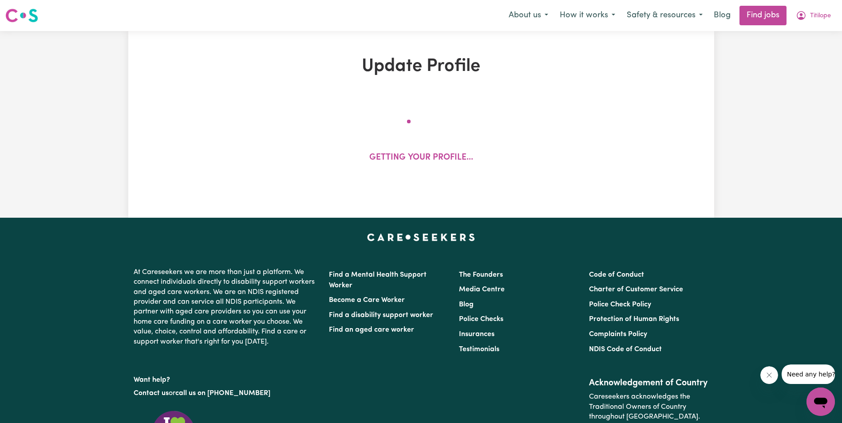
select select "[DEMOGRAPHIC_DATA]"
select select "[DEMOGRAPHIC_DATA] Citizen"
select select "Studying a healthcare related degree or qualification"
select select "115"
select select "162"
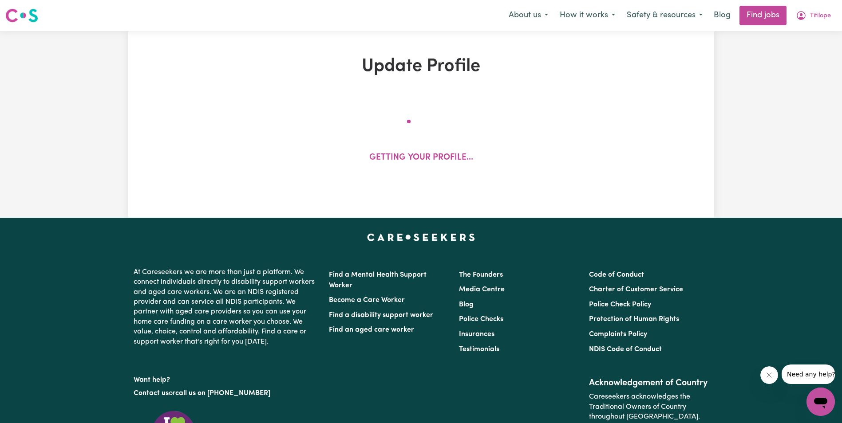
select select "162"
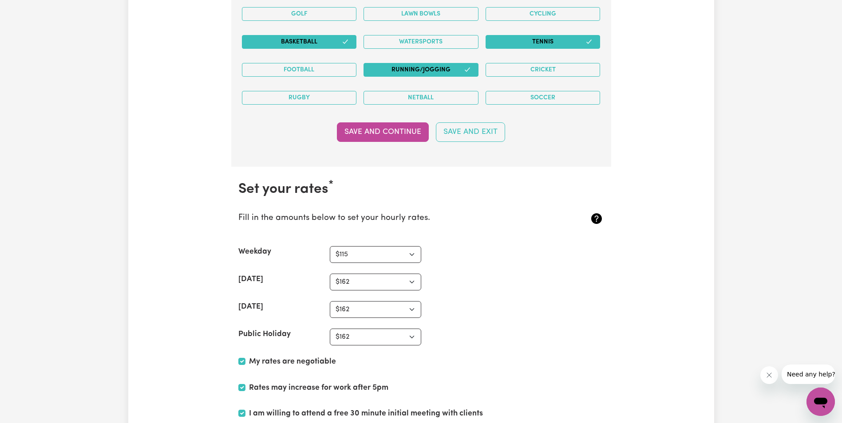
scroll to position [2218, 0]
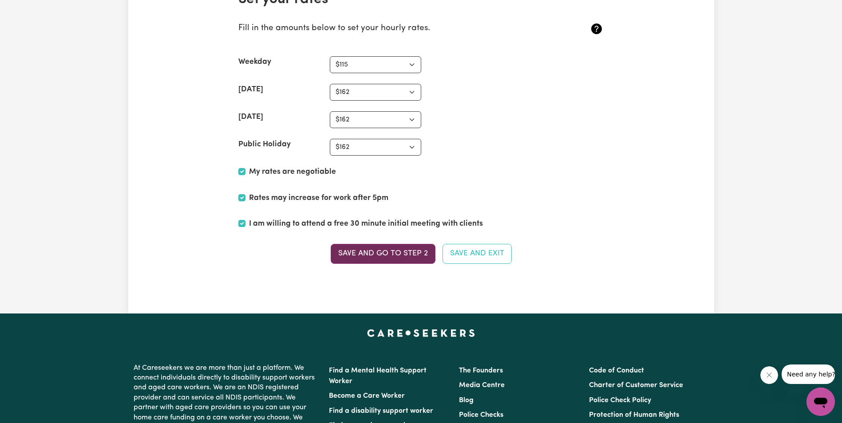
click at [366, 247] on button "Save and go to Step 2" at bounding box center [382, 254] width 105 height 20
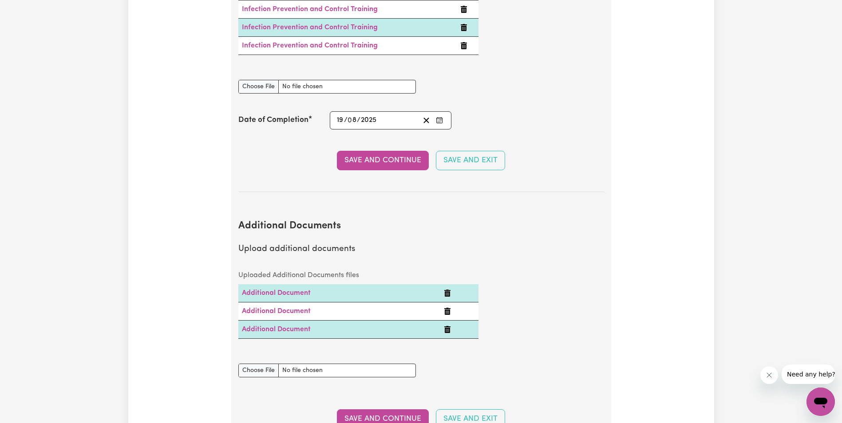
scroll to position [1774, 0]
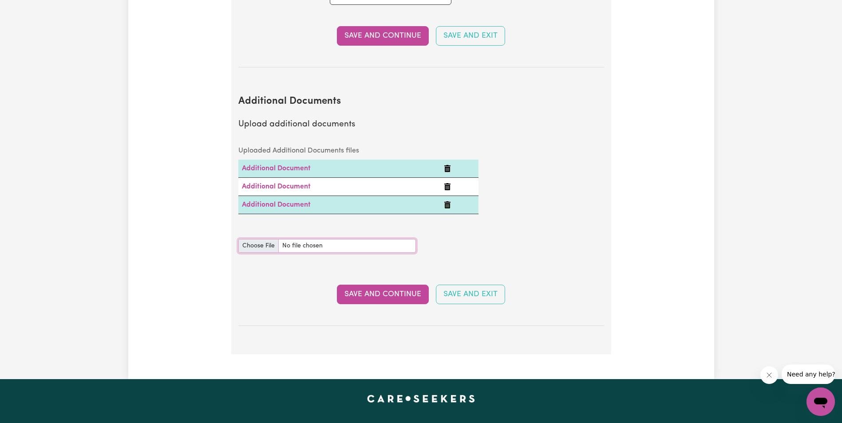
click at [257, 239] on input "Additional Documents document" at bounding box center [326, 246] width 177 height 14
type input "C:\fakepath\payslip northern health.PDF"
click at [298, 201] on link "Additional Document" at bounding box center [276, 204] width 69 height 7
click at [259, 239] on input "Additional Documents document" at bounding box center [326, 246] width 177 height 14
click at [253, 239] on input "Additional Documents document" at bounding box center [326, 246] width 177 height 14
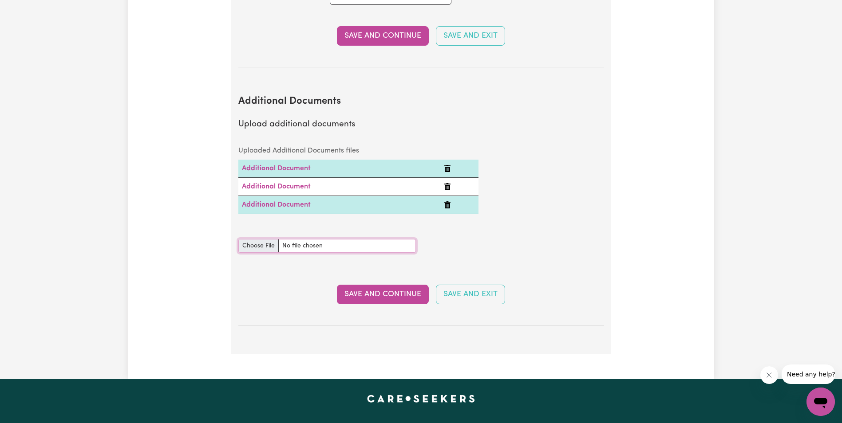
type input "C:\fakepath\payslip northern health.PDF"
click at [384, 285] on button "Save and Continue" at bounding box center [383, 295] width 92 height 20
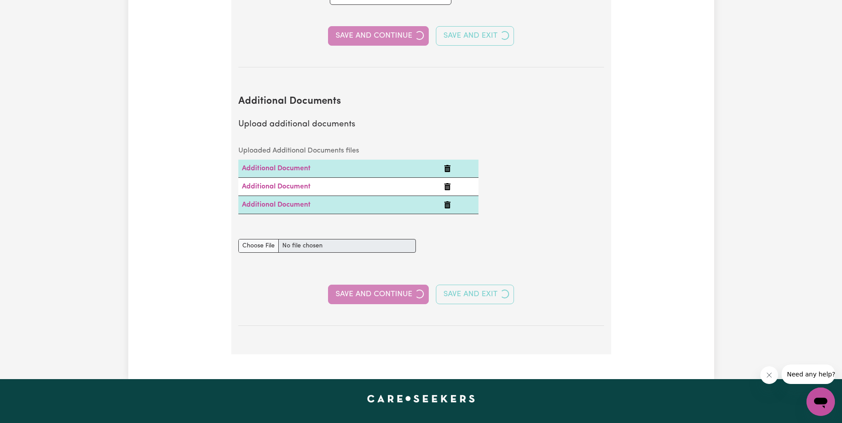
select select "2020"
select select "2011"
select select "2012"
select select "2016"
select select "2017"
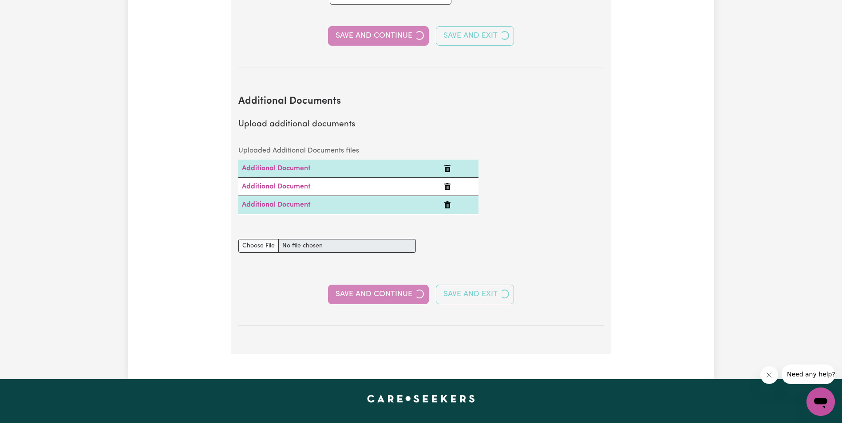
select select "2011"
select select "2014"
select select "2012"
select select "2013"
select select "2015"
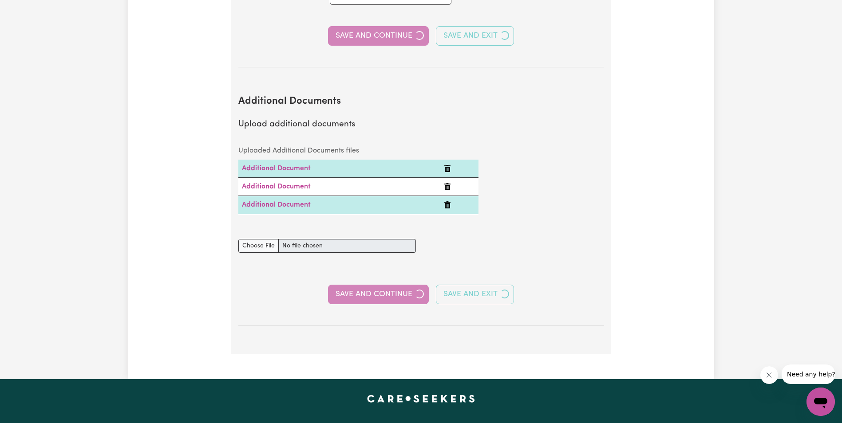
select select "2019"
select select "2009"
select select "2011"
select select "Certificate III (Individual Support)"
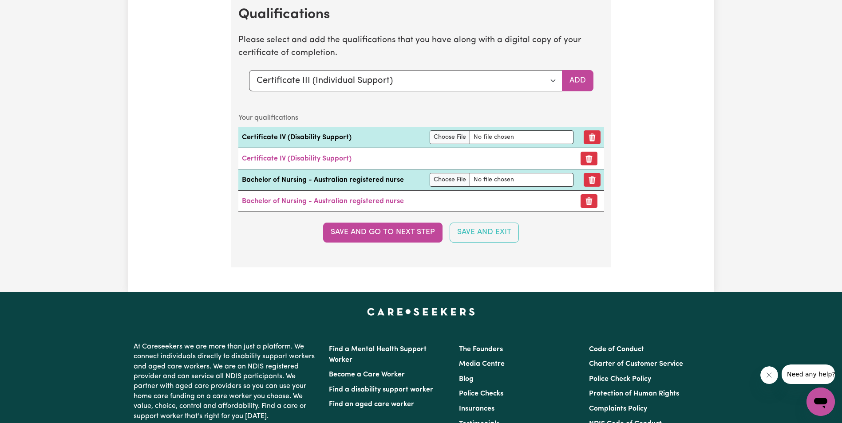
scroll to position [2928, 0]
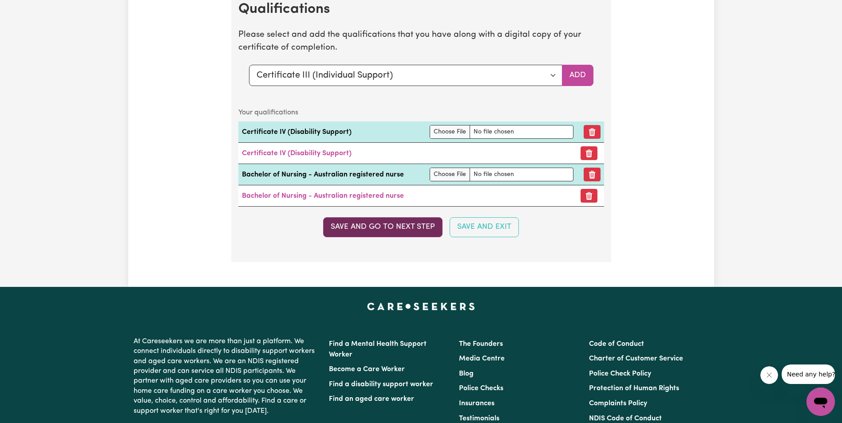
click at [372, 228] on button "Save and go to next step" at bounding box center [382, 227] width 119 height 20
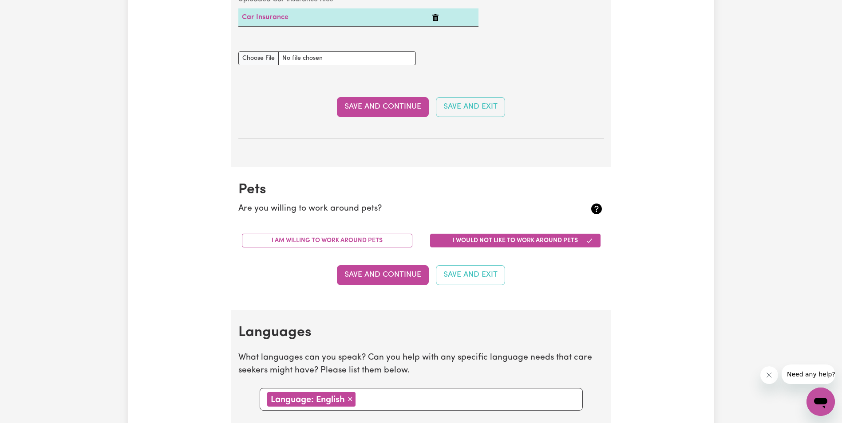
scroll to position [887, 0]
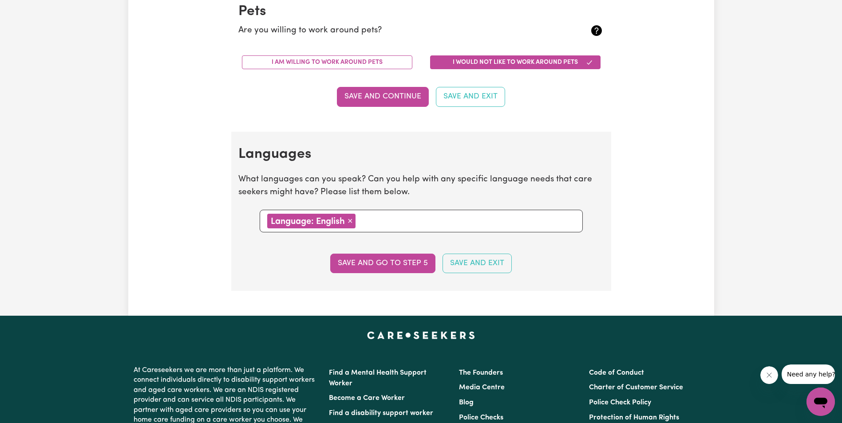
click at [469, 263] on button "Save and Exit" at bounding box center [476, 264] width 69 height 20
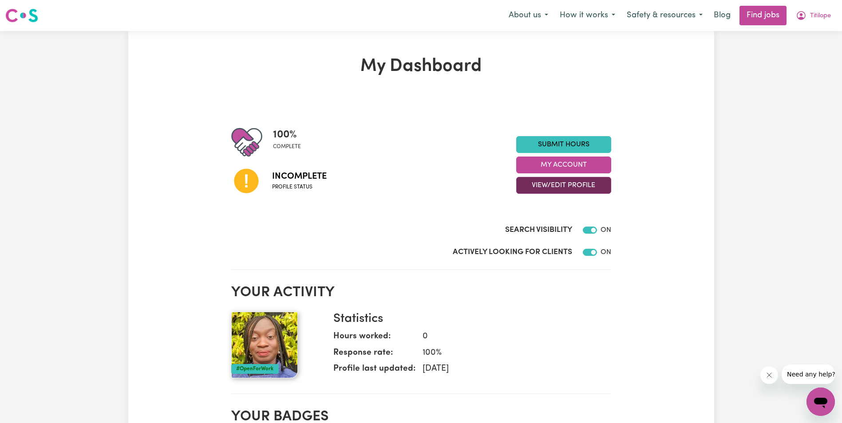
click at [561, 183] on button "View/Edit Profile" at bounding box center [563, 185] width 95 height 17
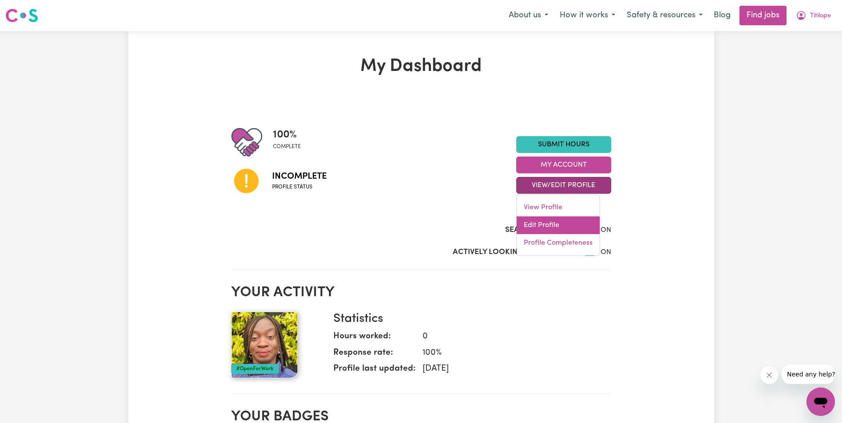
click at [541, 224] on link "Edit Profile" at bounding box center [557, 225] width 83 height 18
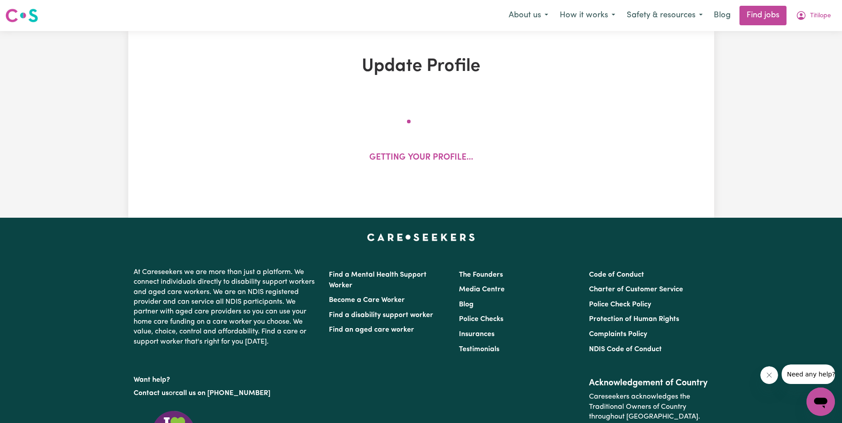
select select "[DEMOGRAPHIC_DATA]"
select select "[DEMOGRAPHIC_DATA] Citizen"
select select "Studying a healthcare related degree or qualification"
select select "115"
select select "162"
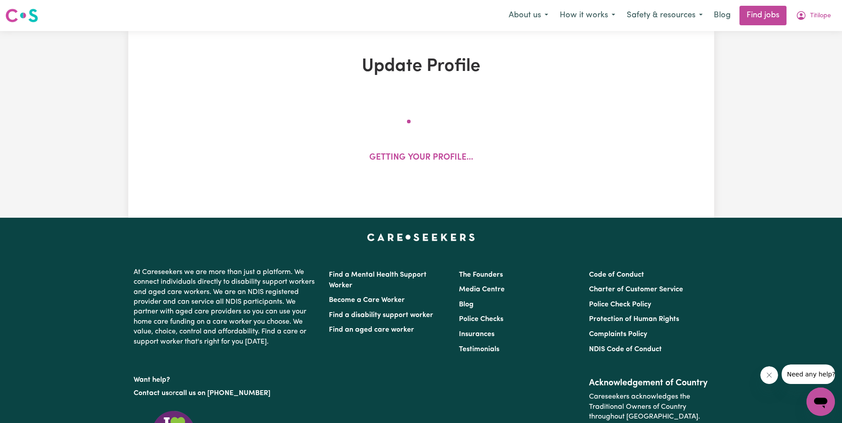
select select "162"
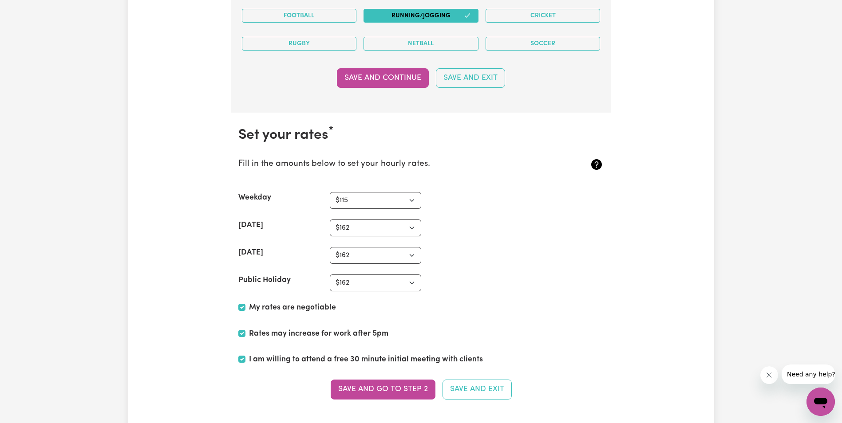
scroll to position [2085, 0]
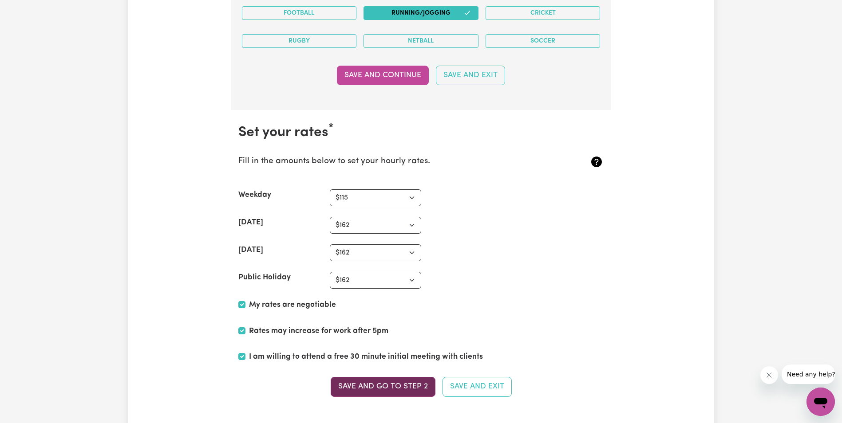
click at [383, 385] on button "Save and go to Step 2" at bounding box center [382, 387] width 105 height 20
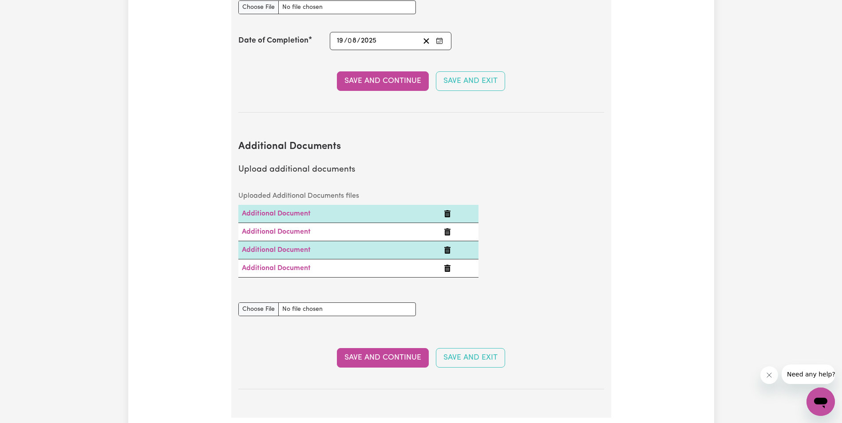
scroll to position [1730, 0]
click at [264, 302] on input "Additional Documents document" at bounding box center [326, 309] width 177 height 14
type input "C:\fakepath\payslip sunrise2sunrise.pdf"
click at [403, 347] on button "Save and Continue" at bounding box center [383, 357] width 92 height 20
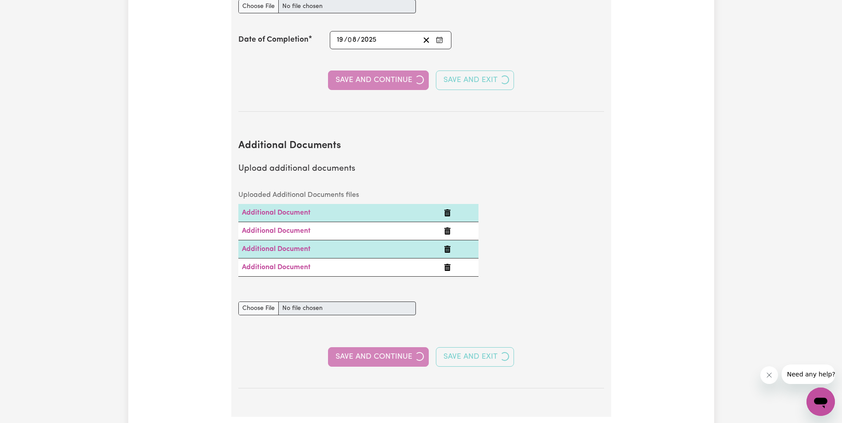
select select "2020"
select select "2011"
select select "2012"
select select "2016"
select select "2017"
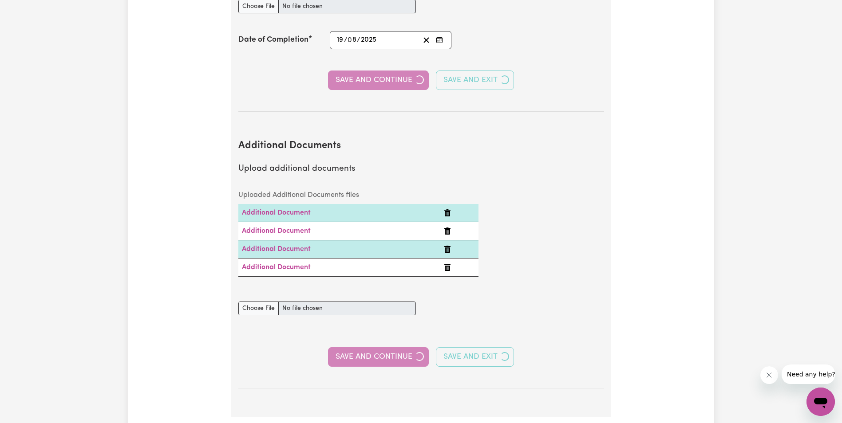
select select "2011"
select select "2014"
select select "2012"
select select "2013"
select select "2015"
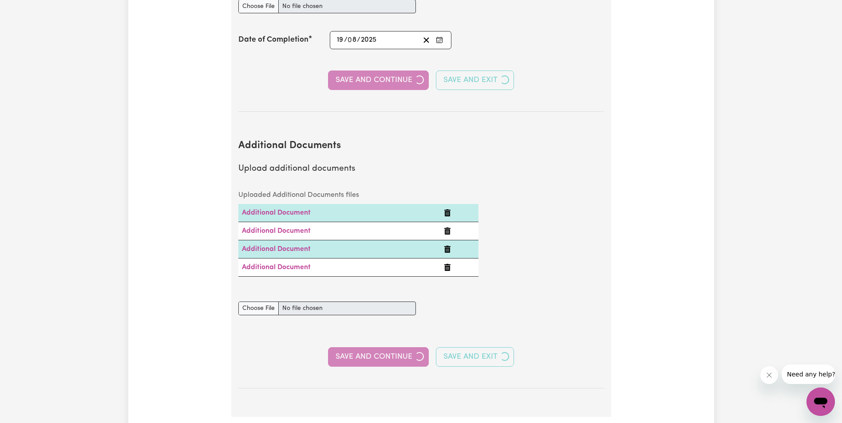
select select "2019"
select select "2009"
select select "2011"
select select "Certificate III (Individual Support)"
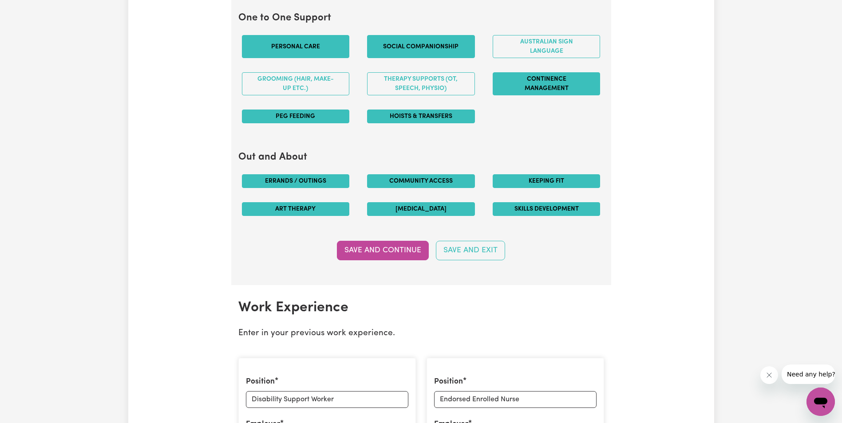
scroll to position [976, 0]
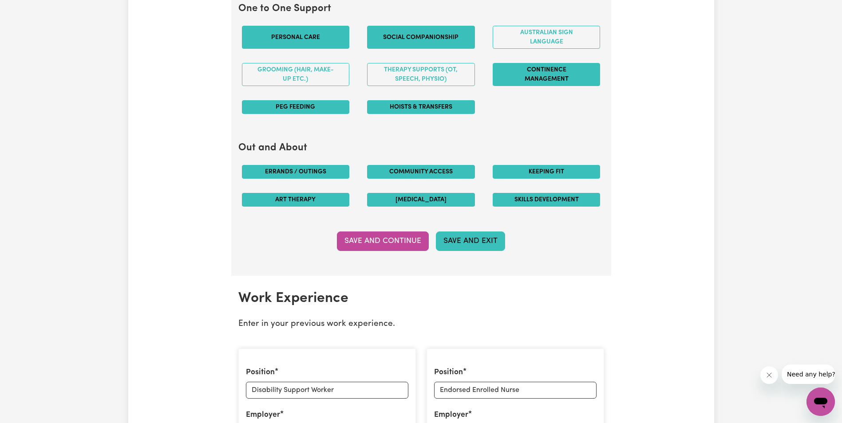
click at [475, 240] on button "Save and Exit" at bounding box center [470, 242] width 69 height 20
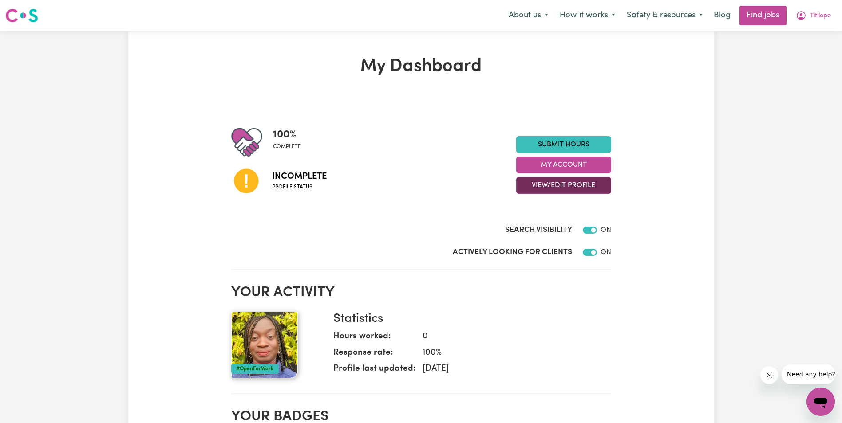
click at [578, 183] on button "View/Edit Profile" at bounding box center [563, 185] width 95 height 17
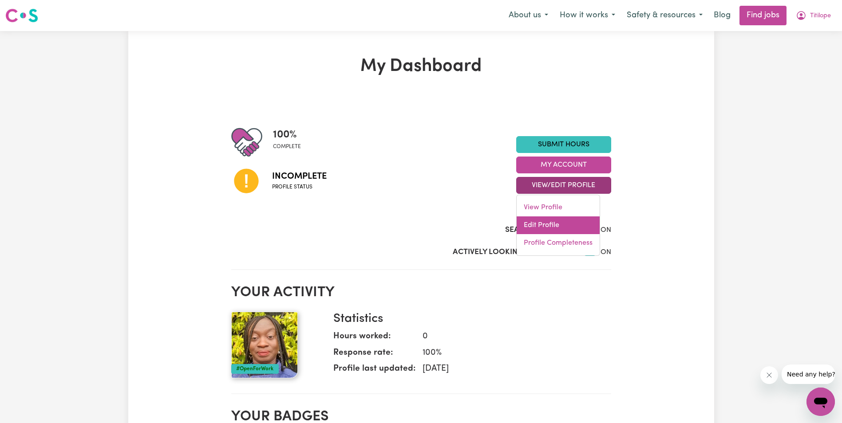
click at [543, 222] on link "Edit Profile" at bounding box center [557, 225] width 83 height 18
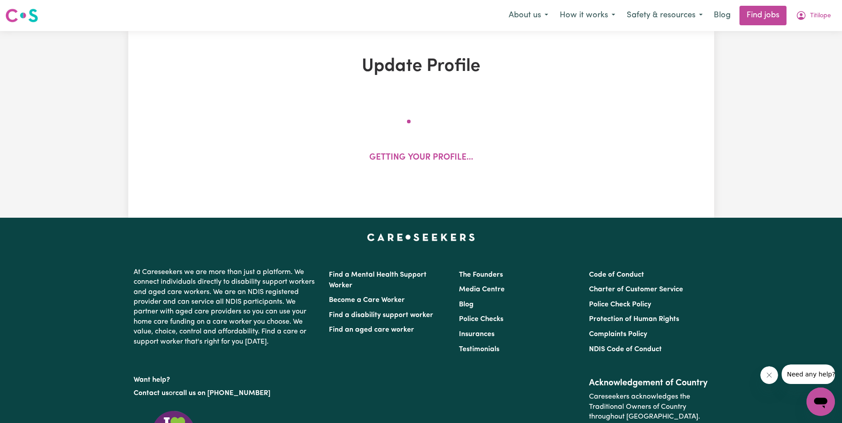
select select "[DEMOGRAPHIC_DATA]"
select select "[DEMOGRAPHIC_DATA] Citizen"
select select "Studying a healthcare related degree or qualification"
select select "115"
select select "162"
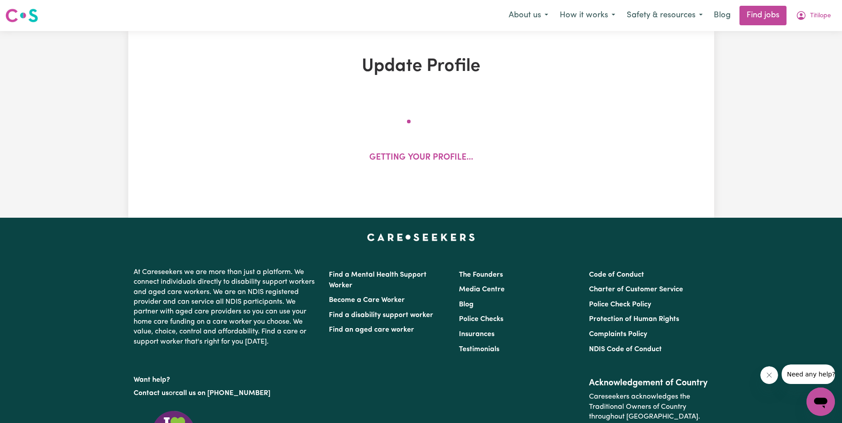
select select "162"
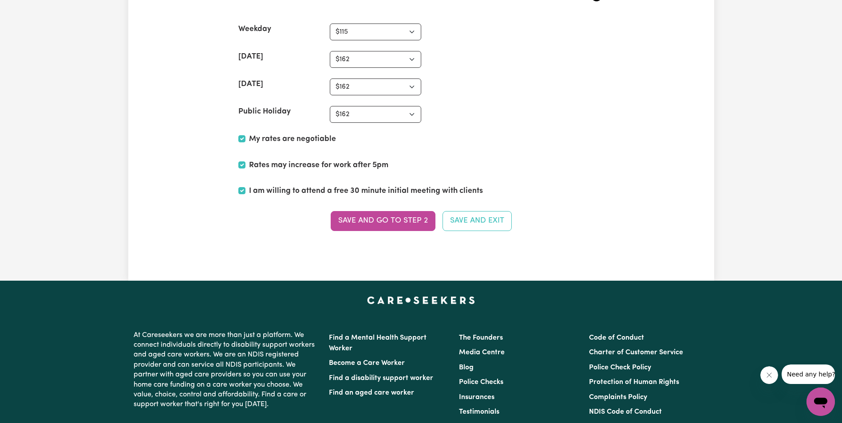
scroll to position [2262, 0]
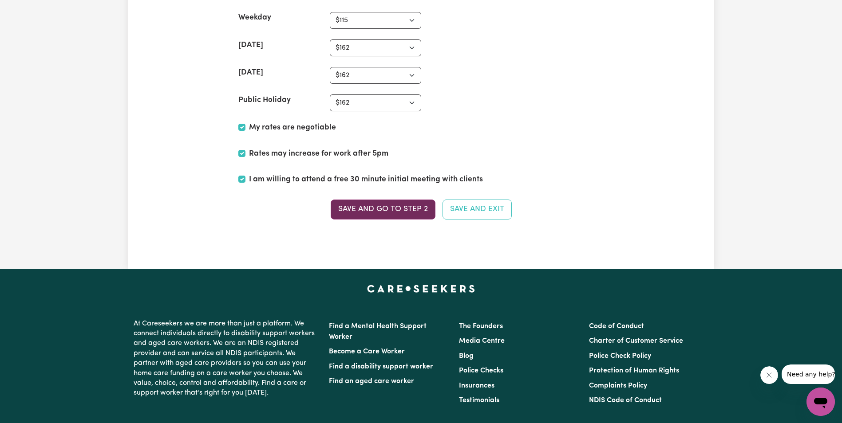
click at [382, 206] on button "Save and go to Step 2" at bounding box center [382, 210] width 105 height 20
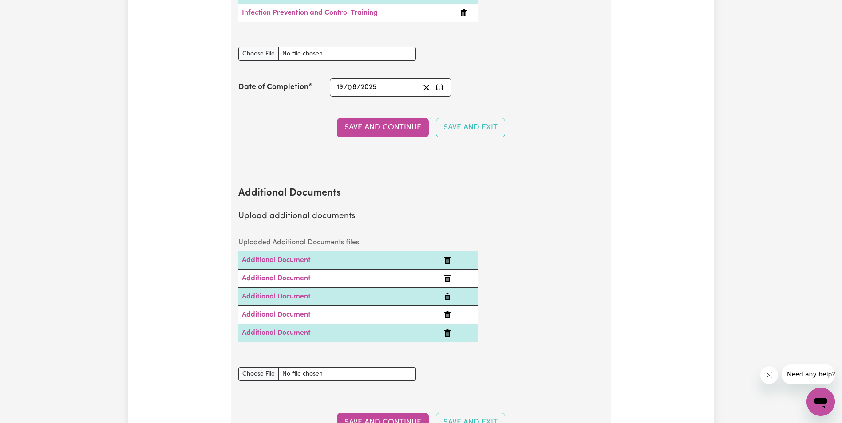
scroll to position [1686, 0]
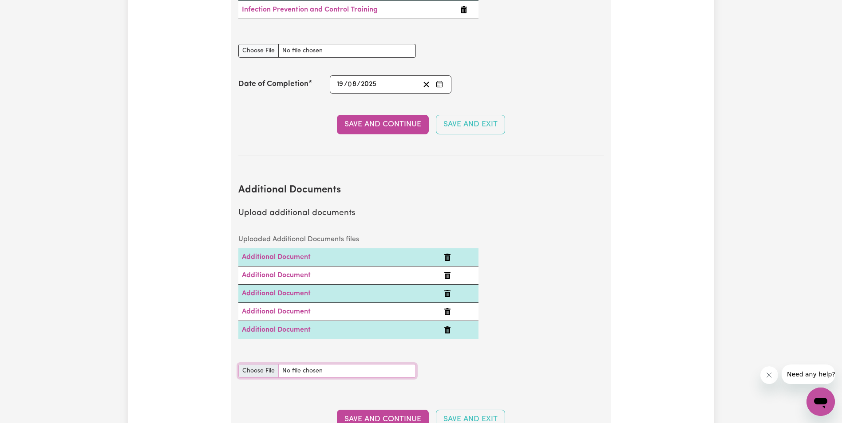
click at [266, 364] on input "Additional Documents document" at bounding box center [326, 371] width 177 height 14
type input "C:\fakepath\NDIS_Worker_Orientation_Completion_Certificate Titilope Oyadeyi.pdf"
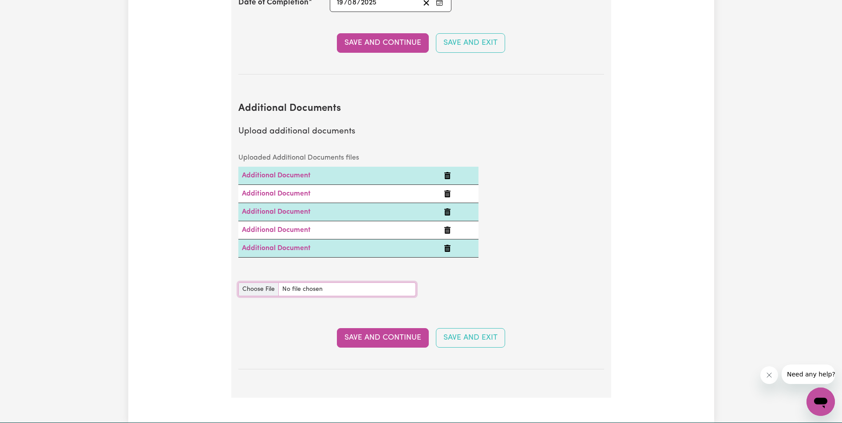
scroll to position [1774, 0]
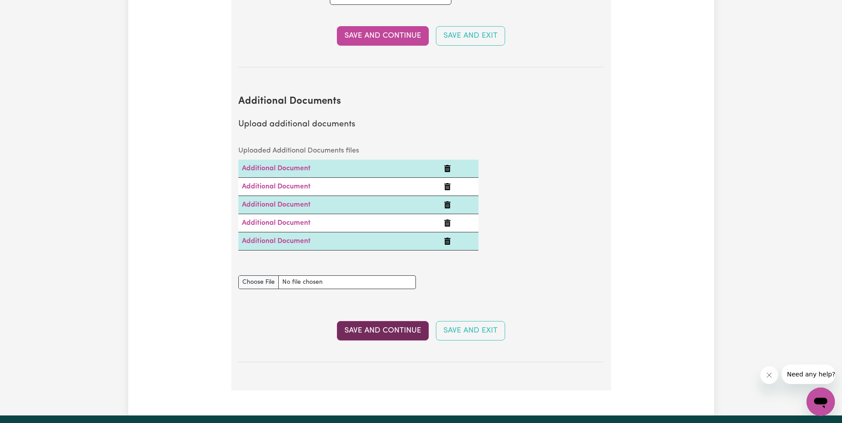
click at [369, 321] on button "Save and Continue" at bounding box center [383, 331] width 92 height 20
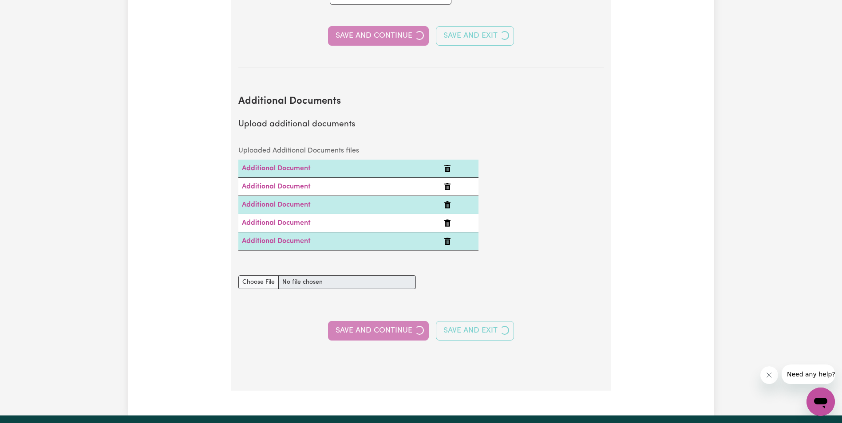
select select "2020"
select select "2011"
select select "2012"
select select "2016"
select select "2017"
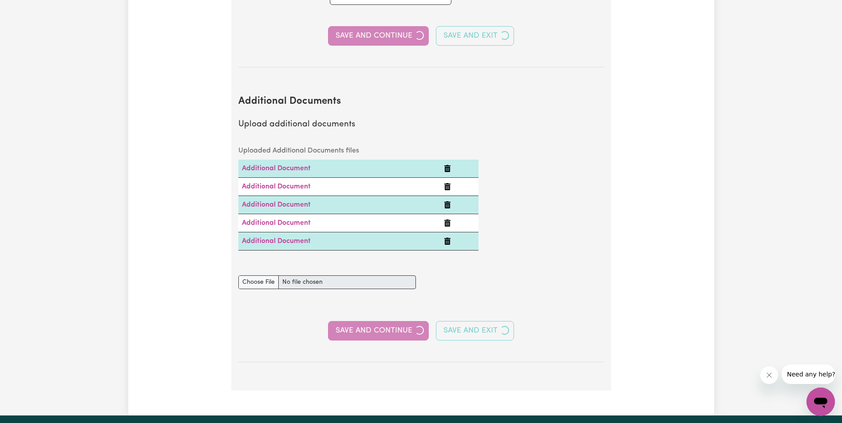
select select "2011"
select select "2014"
select select "2012"
select select "2013"
select select "2015"
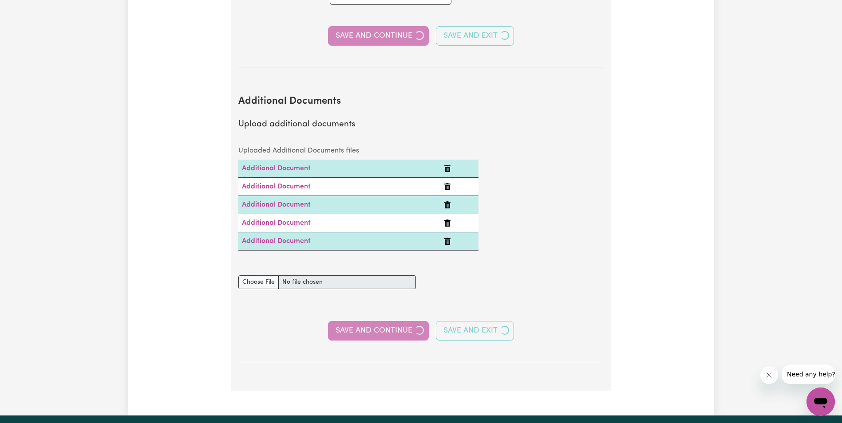
select select "2019"
select select "2009"
select select "2011"
select select "Certificate III (Individual Support)"
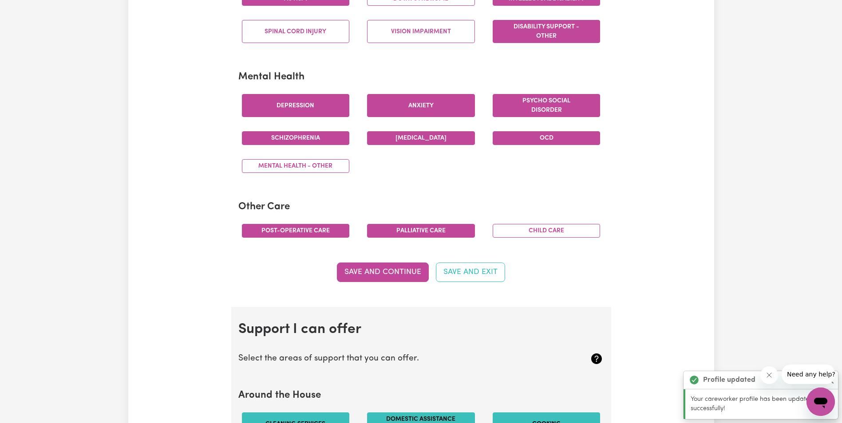
scroll to position [488, 0]
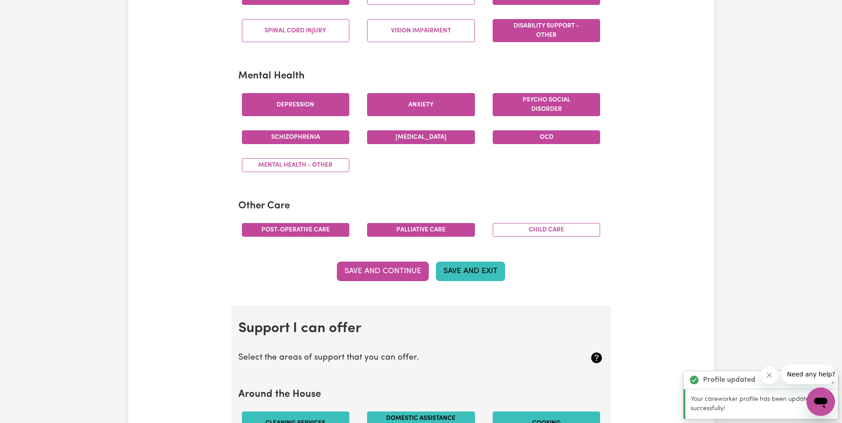
click at [479, 267] on button "Save and Exit" at bounding box center [470, 272] width 69 height 20
